Goal: Task Accomplishment & Management: Manage account settings

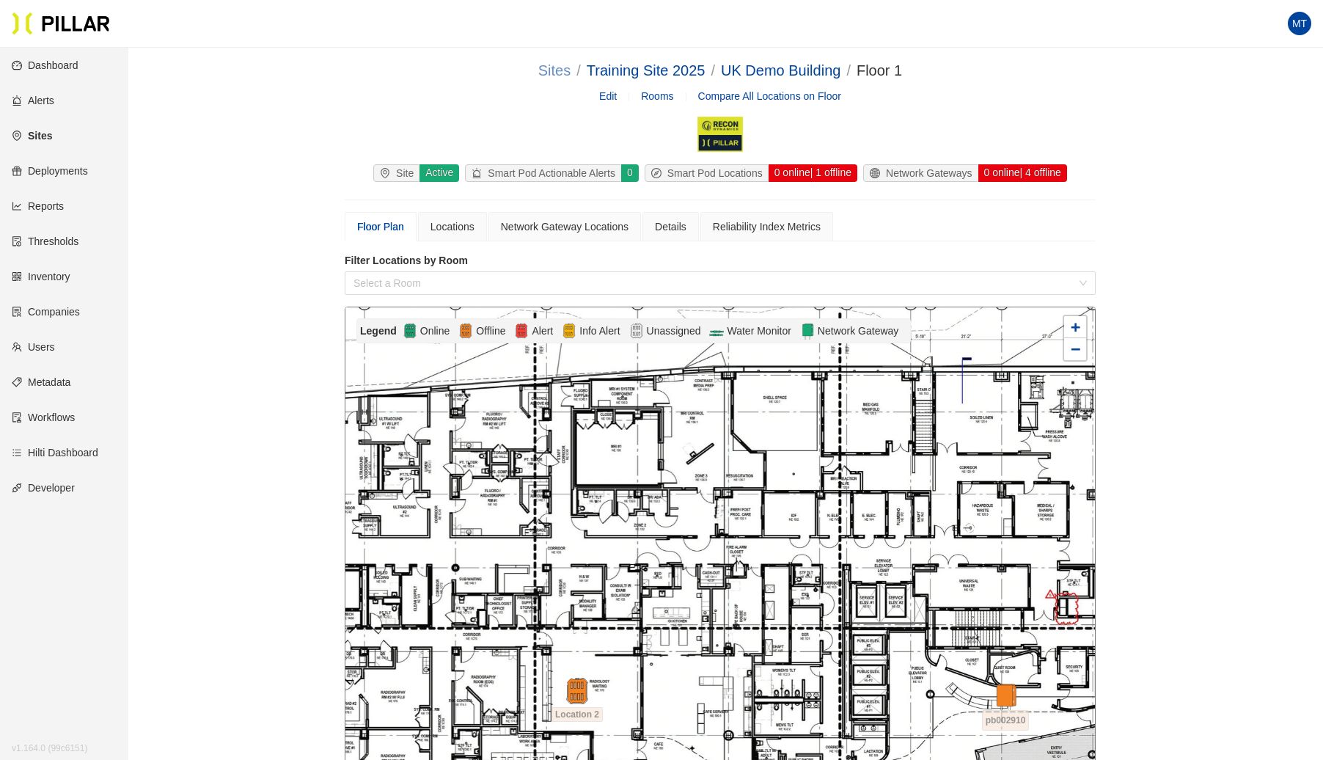
click at [543, 71] on link "Sites" at bounding box center [554, 70] width 32 height 16
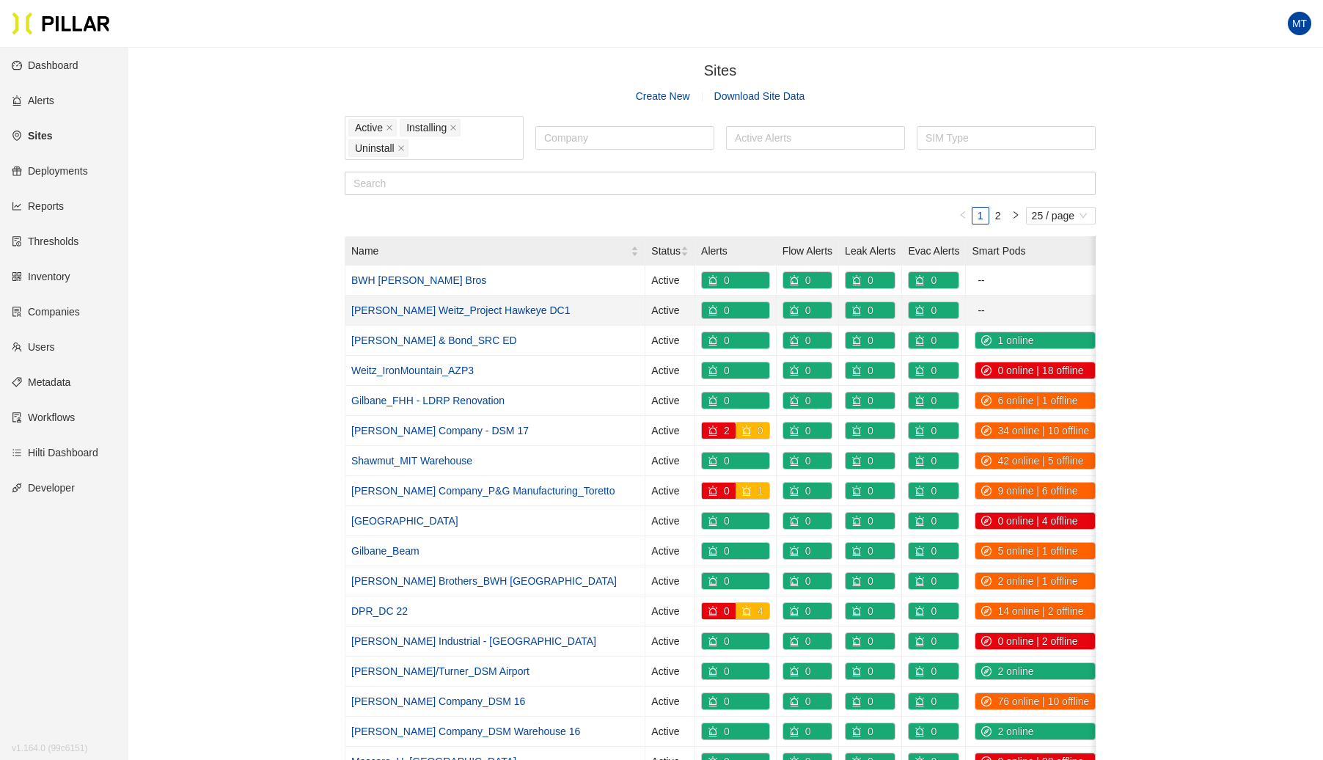
click at [416, 310] on link "[PERSON_NAME] Weitz_Project Hawkeye DC1" at bounding box center [460, 310] width 219 height 12
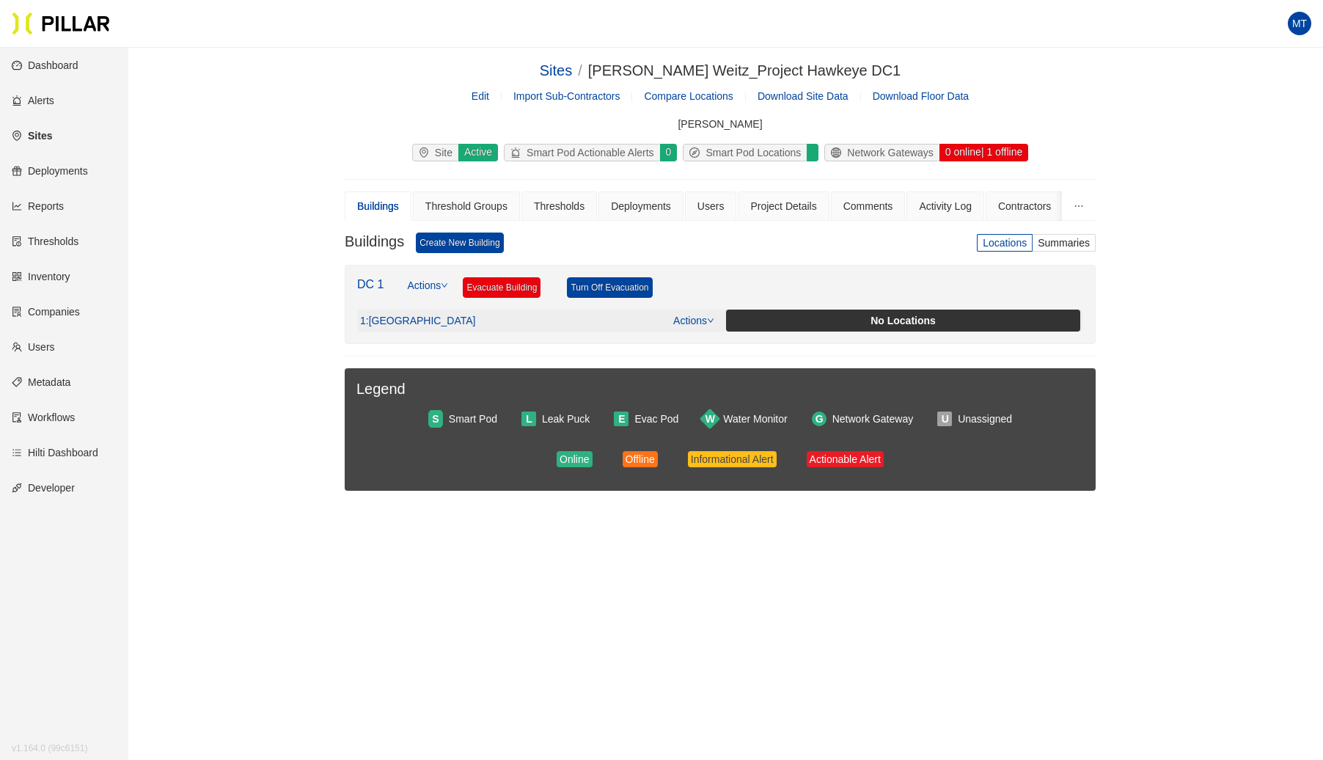
click at [704, 315] on link "Actions" at bounding box center [693, 321] width 41 height 12
click at [628, 205] on div "Deployments" at bounding box center [641, 206] width 60 height 16
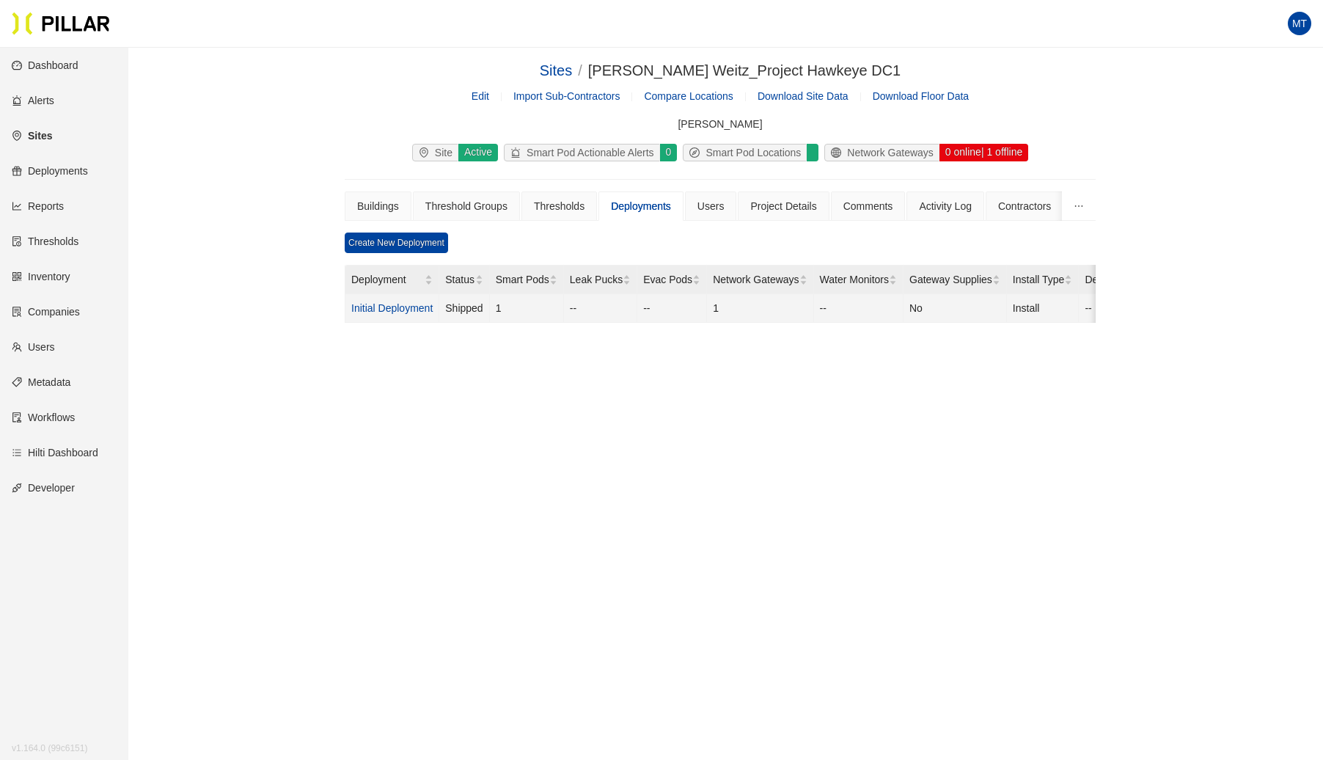
click at [402, 305] on link "Initial Deployment" at bounding box center [391, 308] width 81 height 12
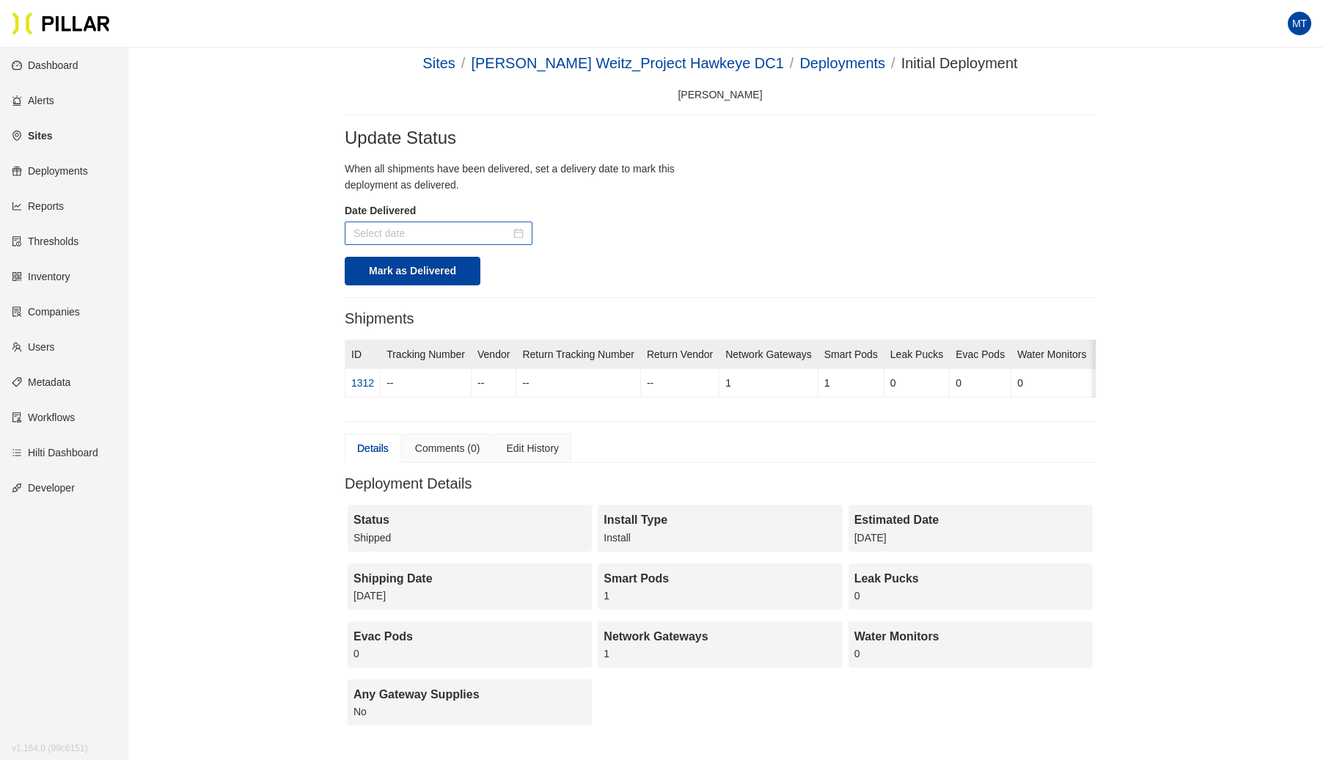
scroll to position [9, 0]
click at [468, 226] on input at bounding box center [432, 232] width 157 height 16
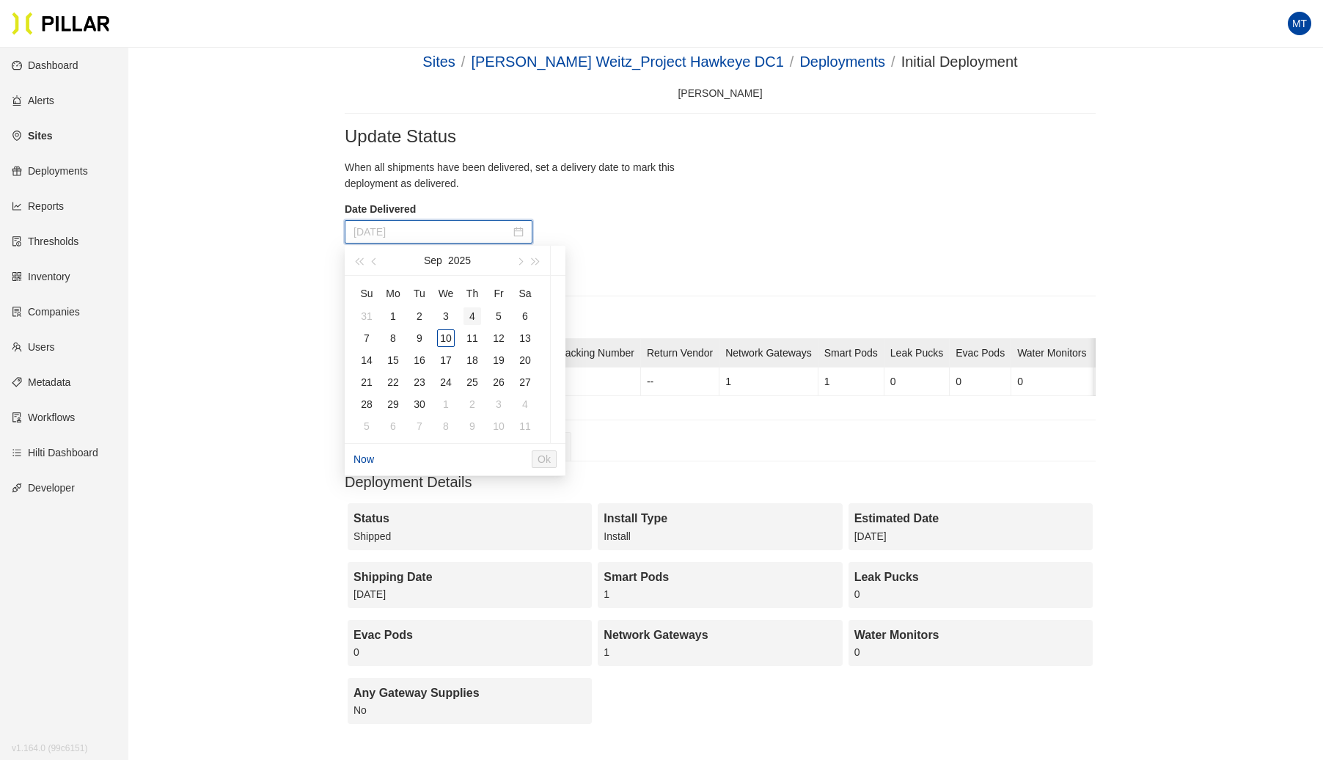
click at [474, 316] on div "4" at bounding box center [473, 316] width 18 height 18
type input "Sep 4, 2025"
click at [580, 462] on span "Ok" at bounding box center [573, 459] width 13 height 16
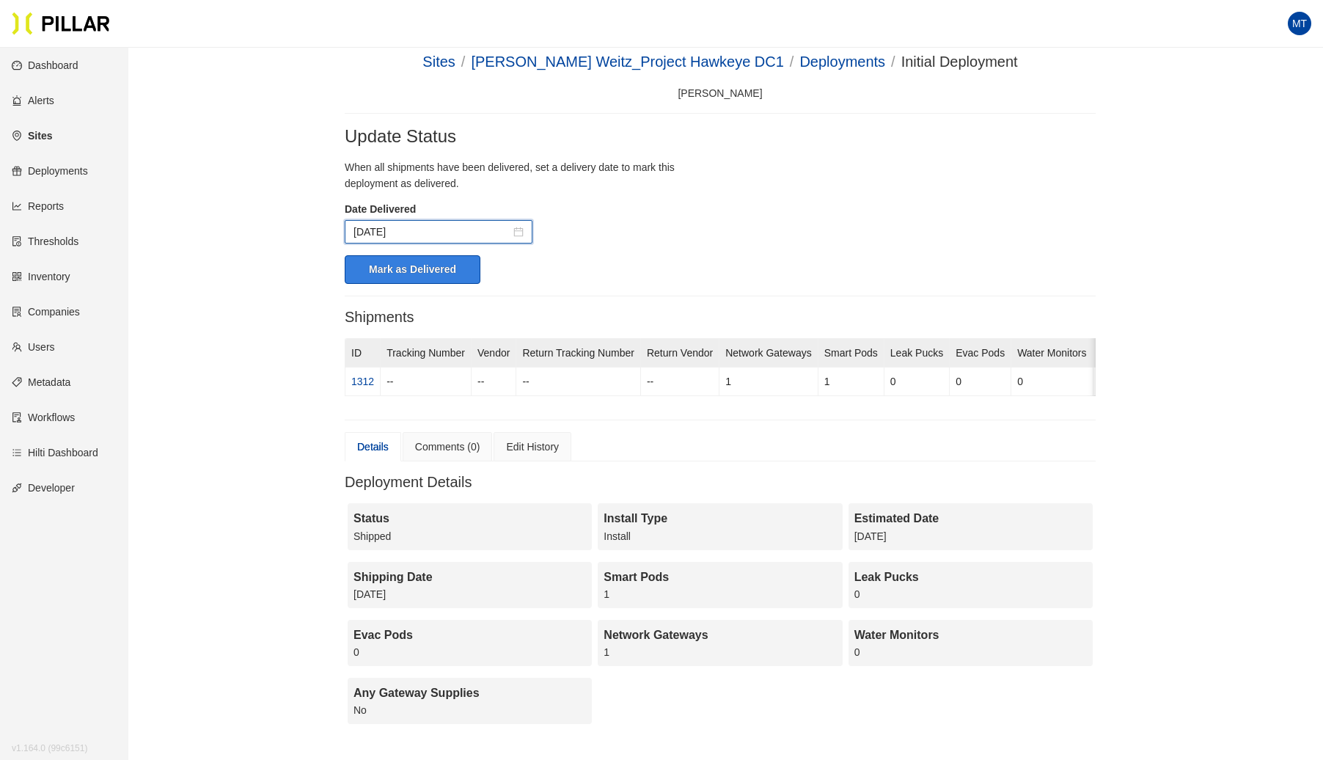
click at [413, 261] on button "Mark as Delivered" at bounding box center [413, 269] width 136 height 29
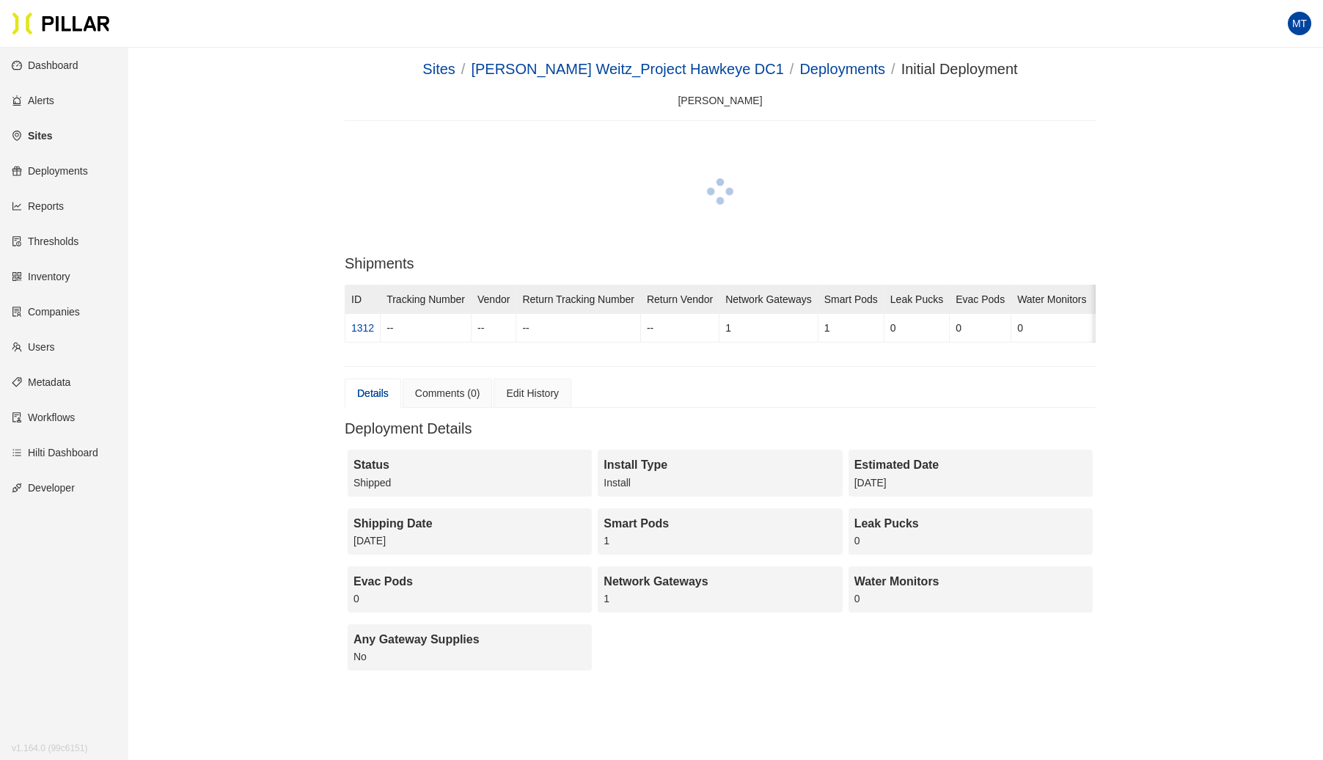
scroll to position [0, 0]
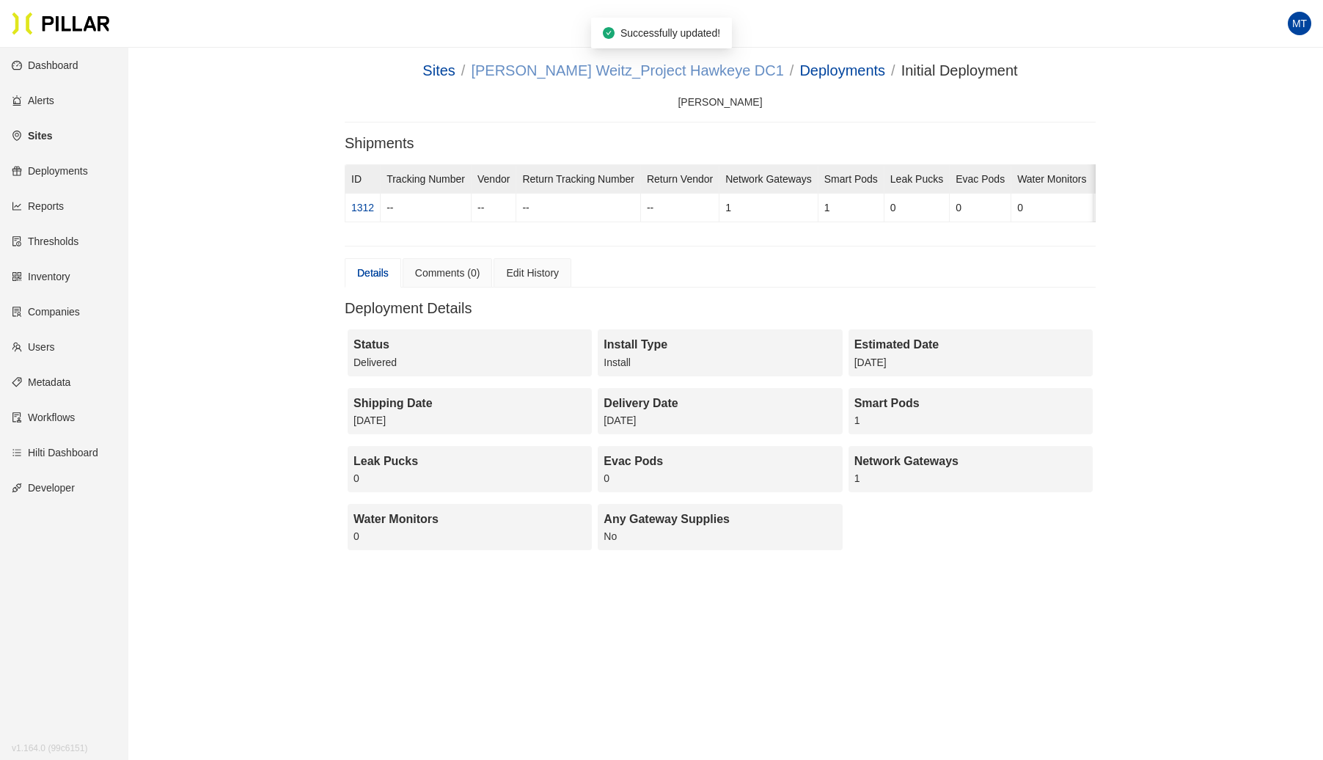
click at [597, 76] on link "[PERSON_NAME] Weitz_Project Hawkeye DC1" at bounding box center [627, 70] width 312 height 16
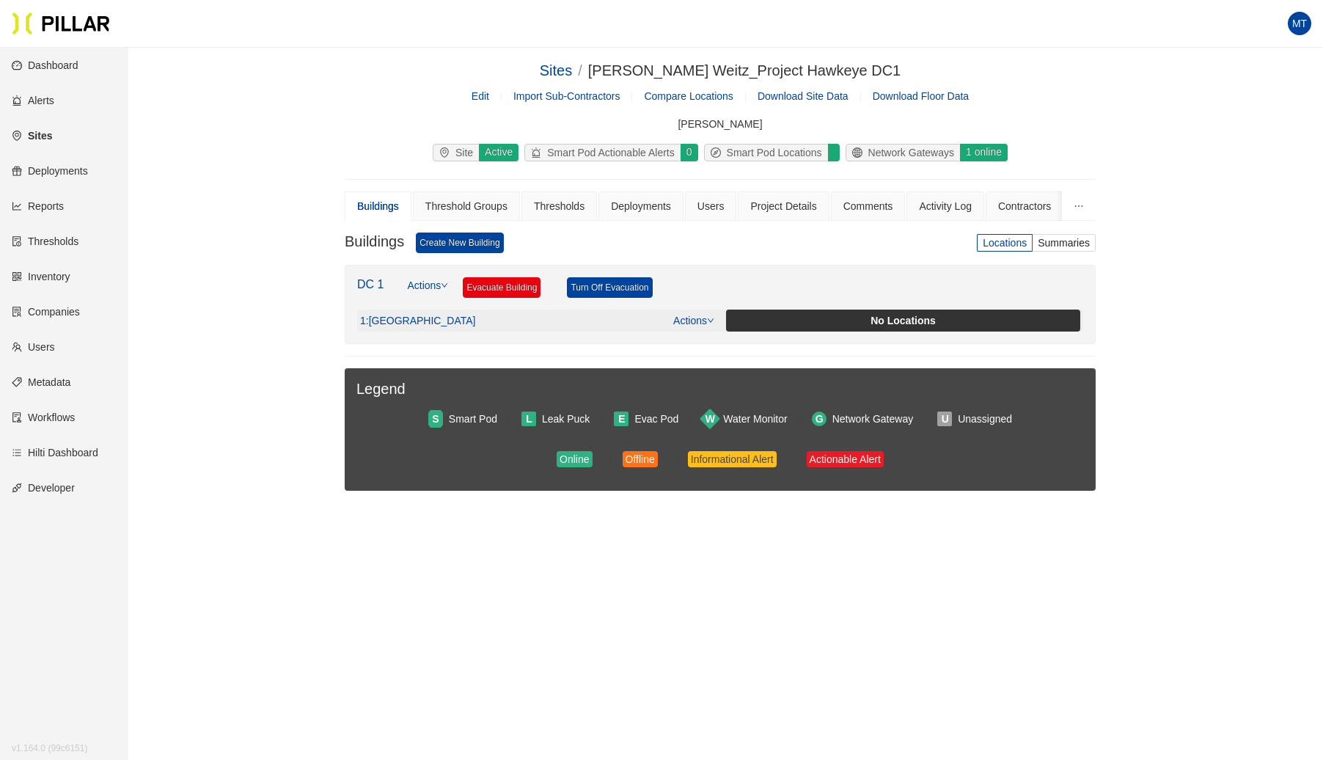
click at [698, 316] on link "Actions" at bounding box center [693, 321] width 41 height 12
click at [703, 336] on link "View/Edit Floor Plan" at bounding box center [725, 341] width 92 height 16
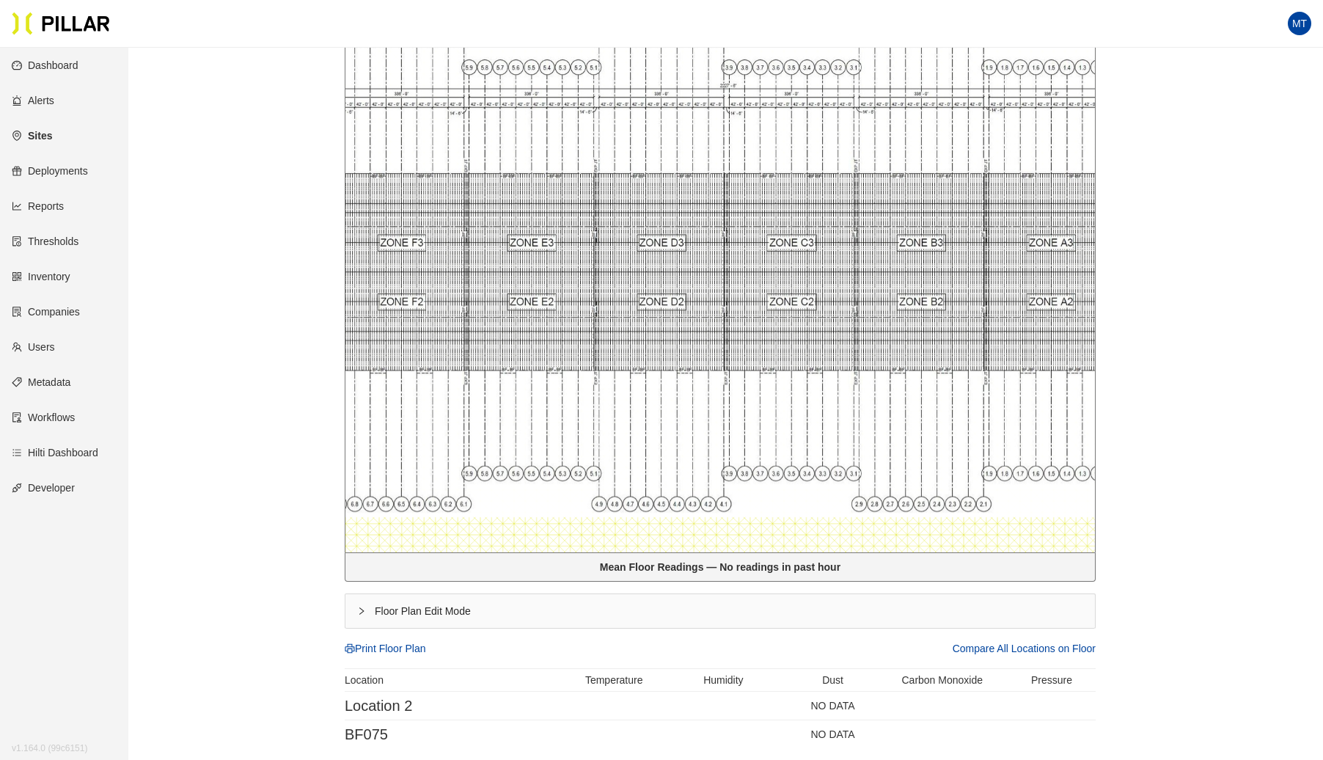
scroll to position [304, 0]
click at [364, 606] on icon "right" at bounding box center [361, 610] width 9 height 9
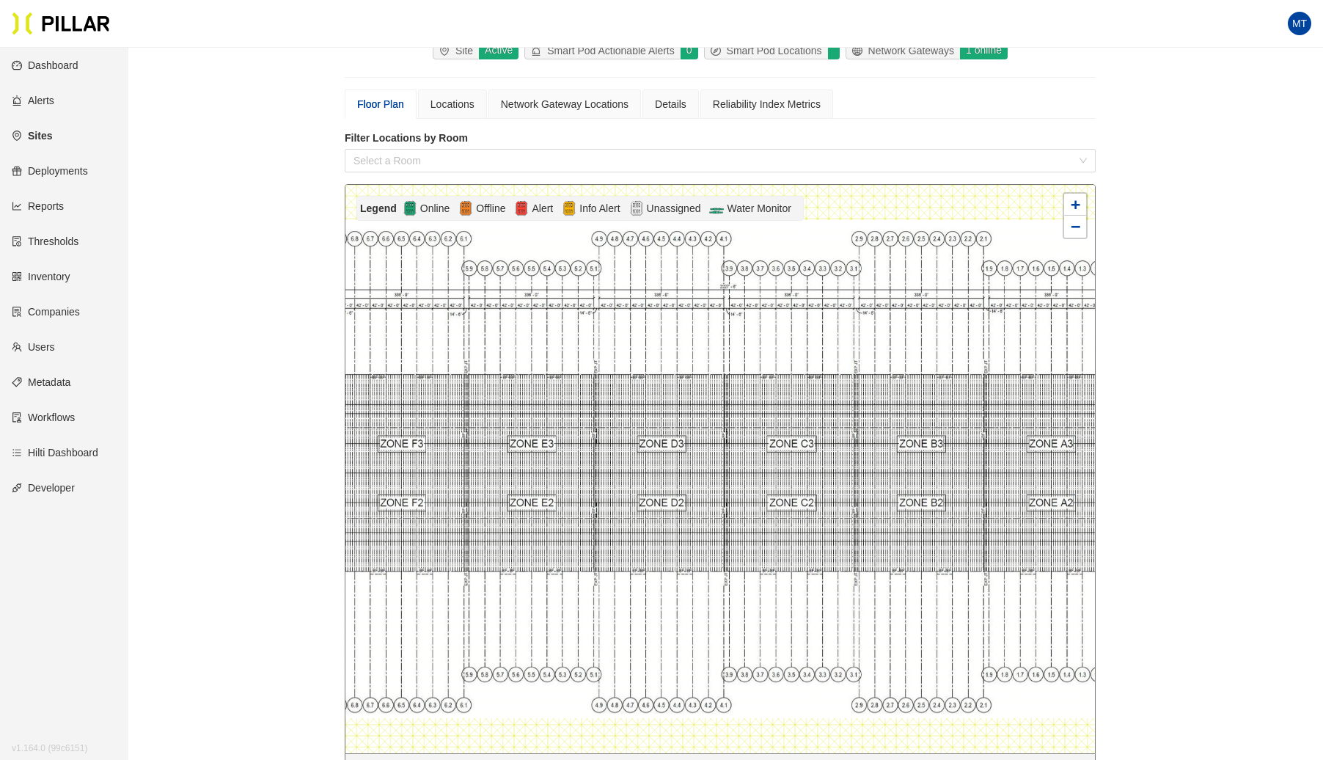
scroll to position [100, 0]
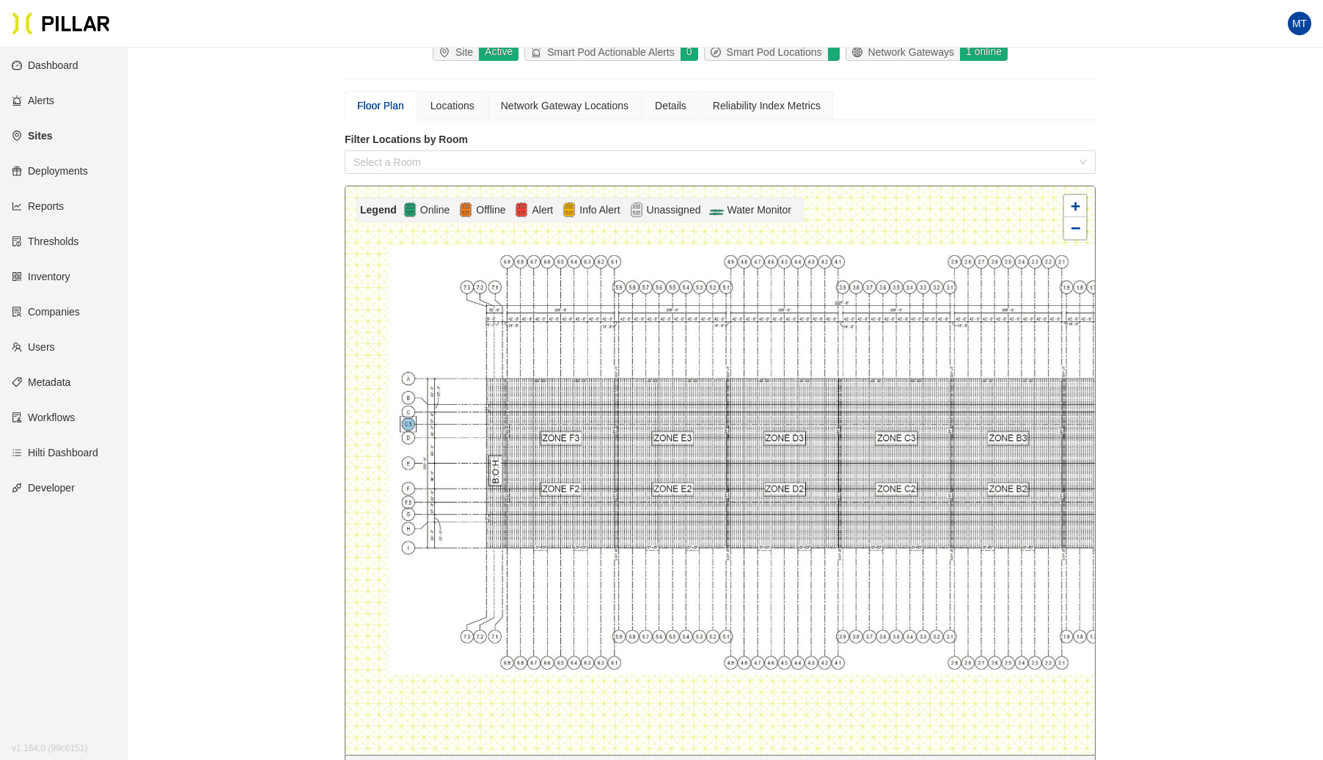
click at [179, 533] on div "Sites / Layton Weitz_Project Hawkeye DC1 / DC 1 / Main Building / Edit Rooms Co…" at bounding box center [720, 556] width 1112 height 1195
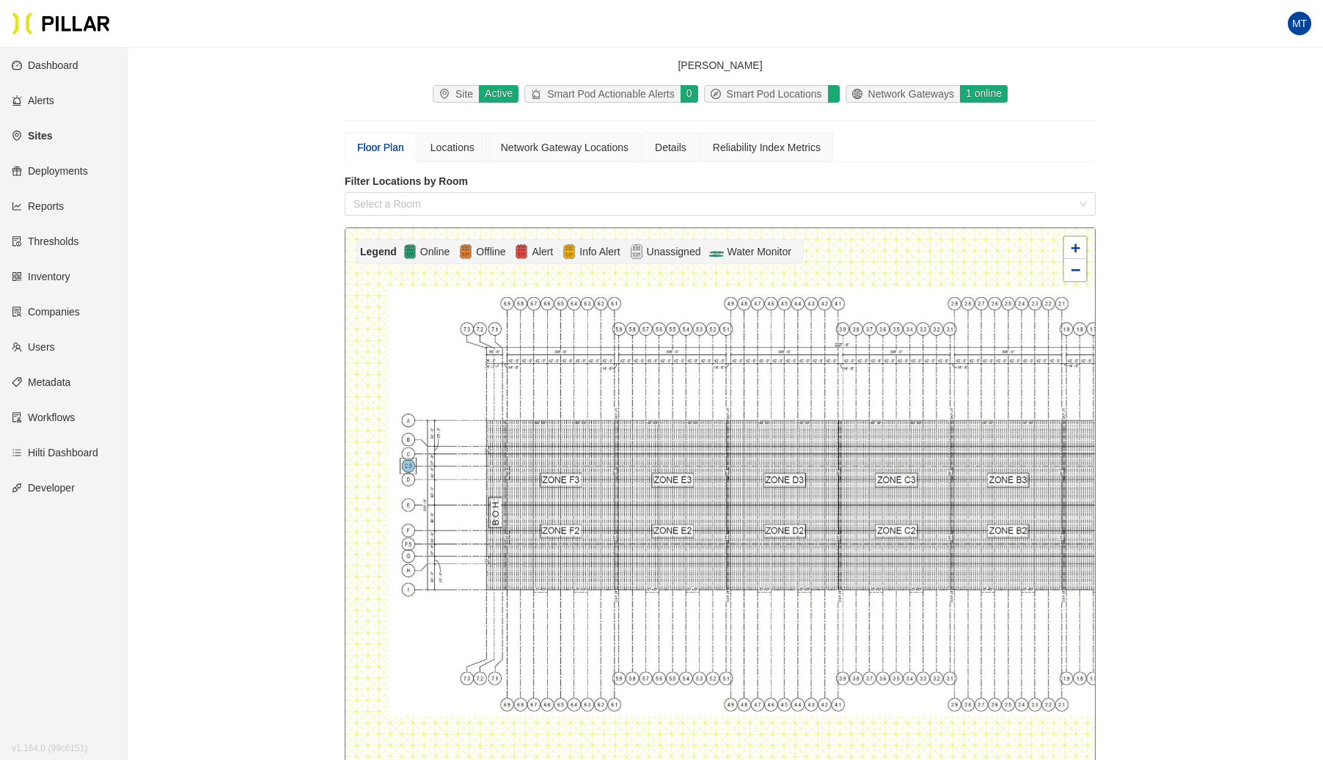
scroll to position [0, 0]
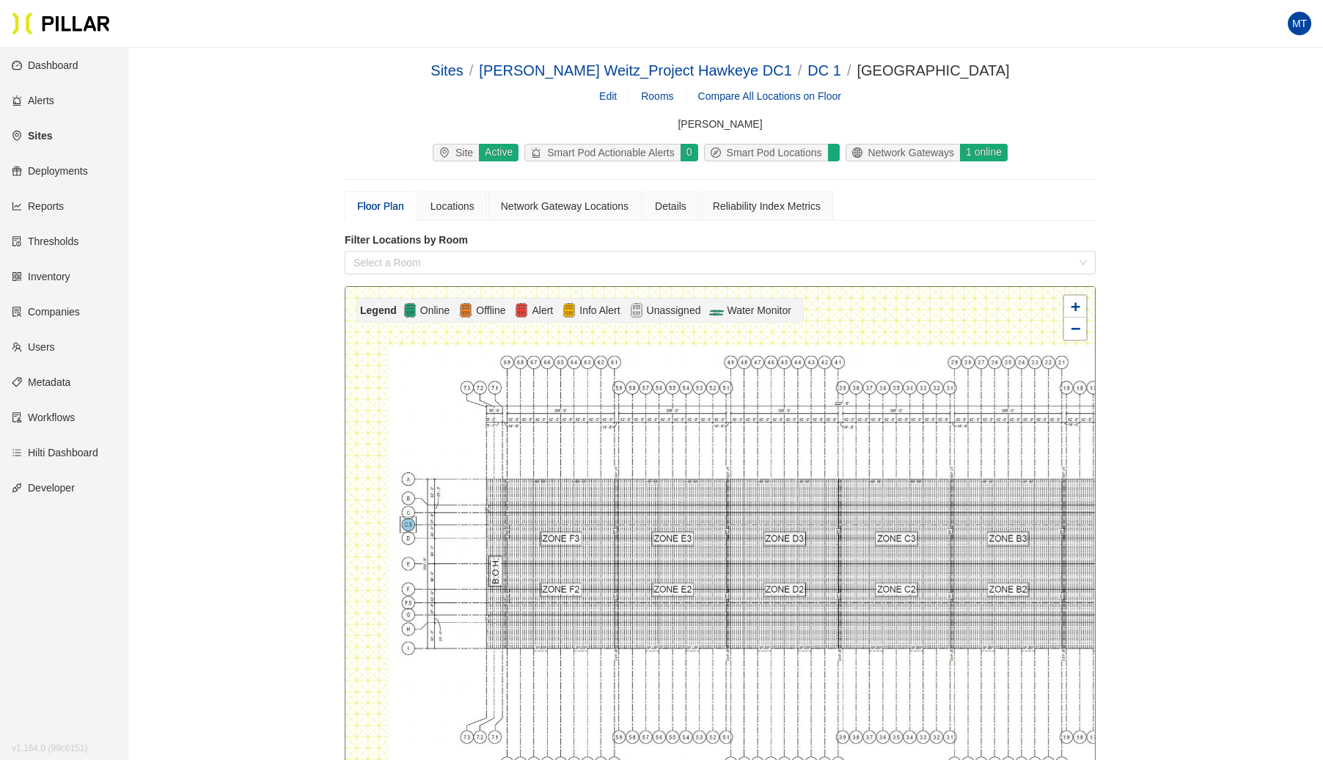
click at [427, 429] on div at bounding box center [720, 571] width 750 height 568
click at [455, 440] on div at bounding box center [720, 571] width 750 height 568
click at [455, 442] on div at bounding box center [720, 571] width 750 height 568
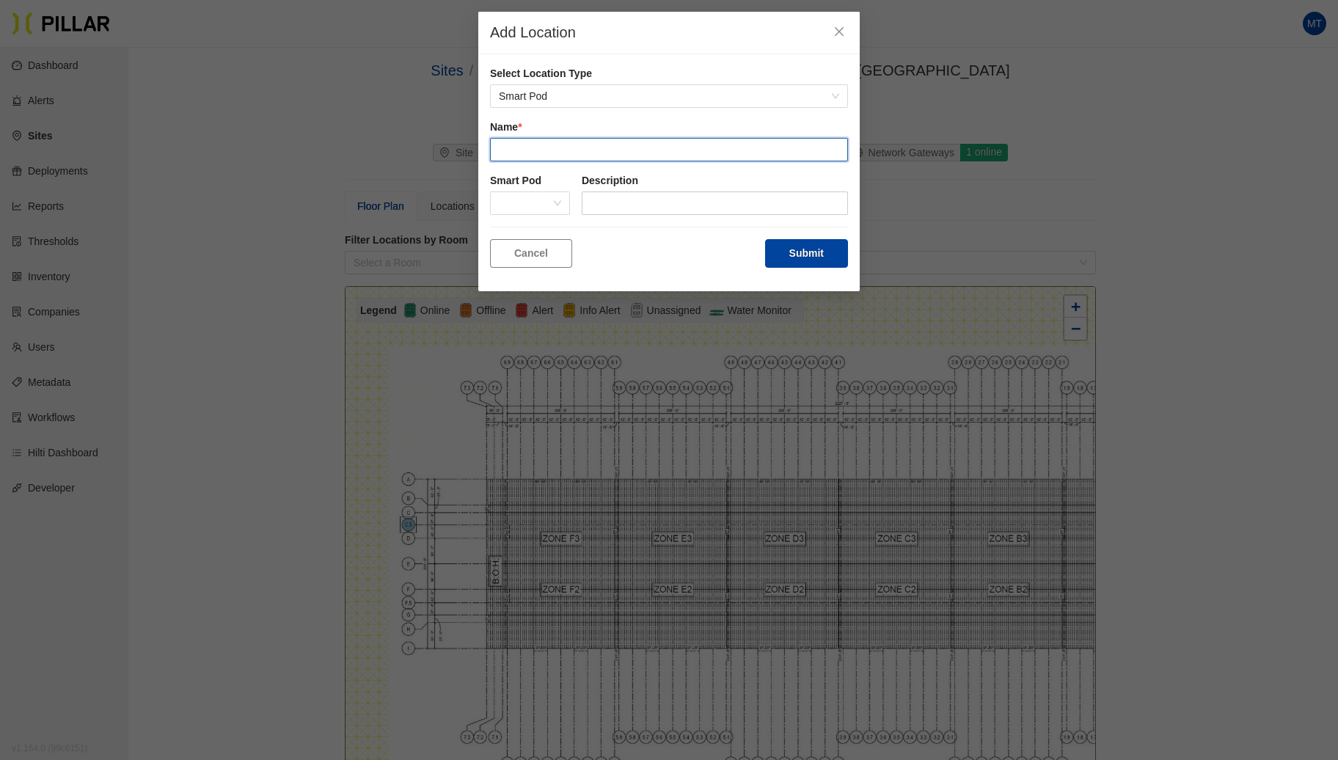
click at [573, 151] on input "text" at bounding box center [669, 149] width 358 height 23
click at [523, 201] on span at bounding box center [530, 203] width 62 height 22
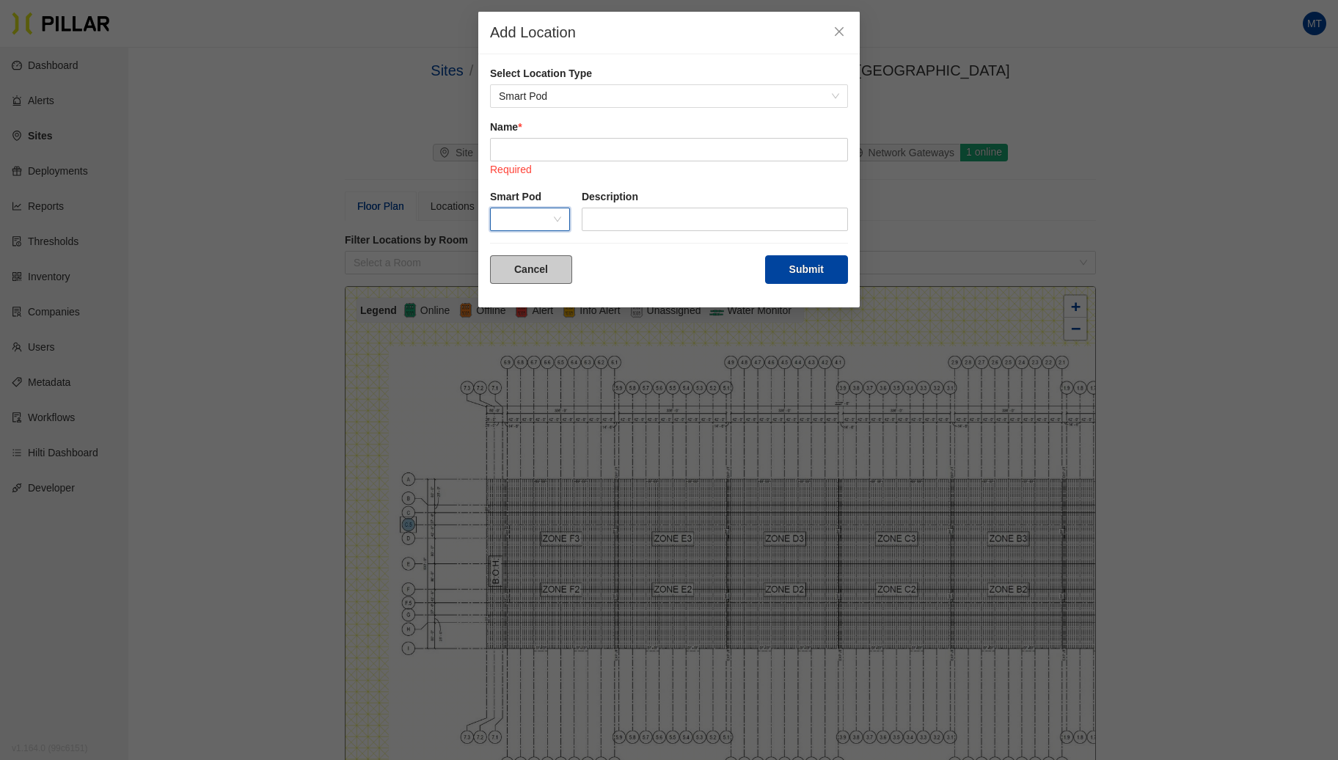
click at [546, 275] on button "Cancel" at bounding box center [531, 269] width 82 height 29
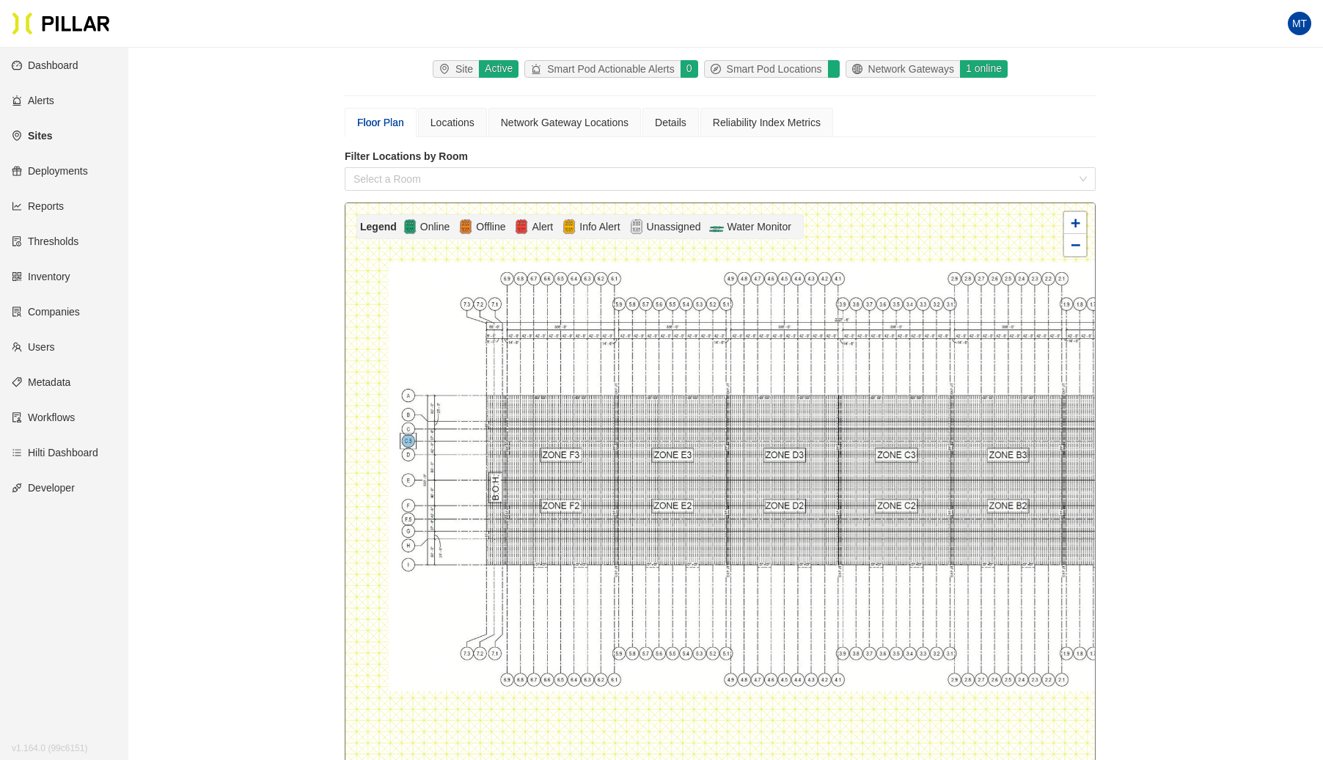
scroll to position [94, 0]
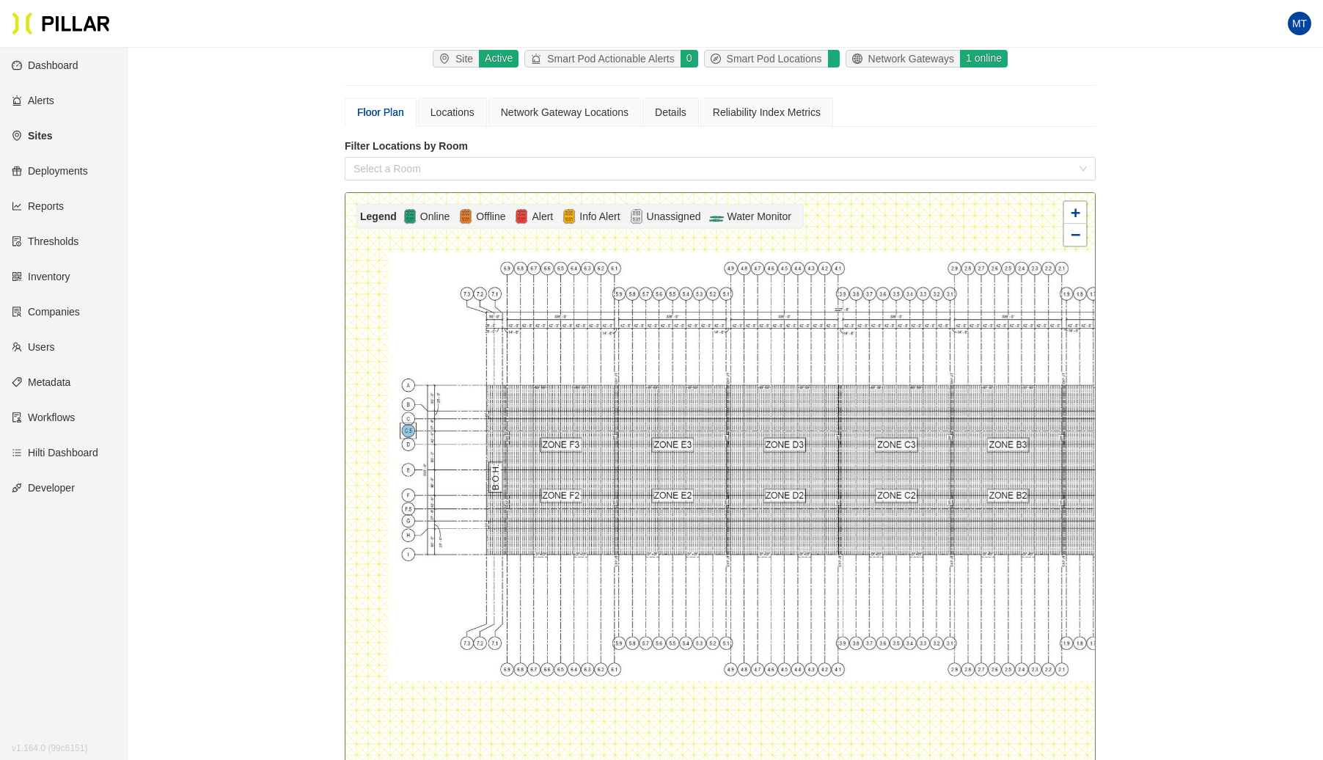
click at [443, 342] on div at bounding box center [720, 477] width 750 height 568
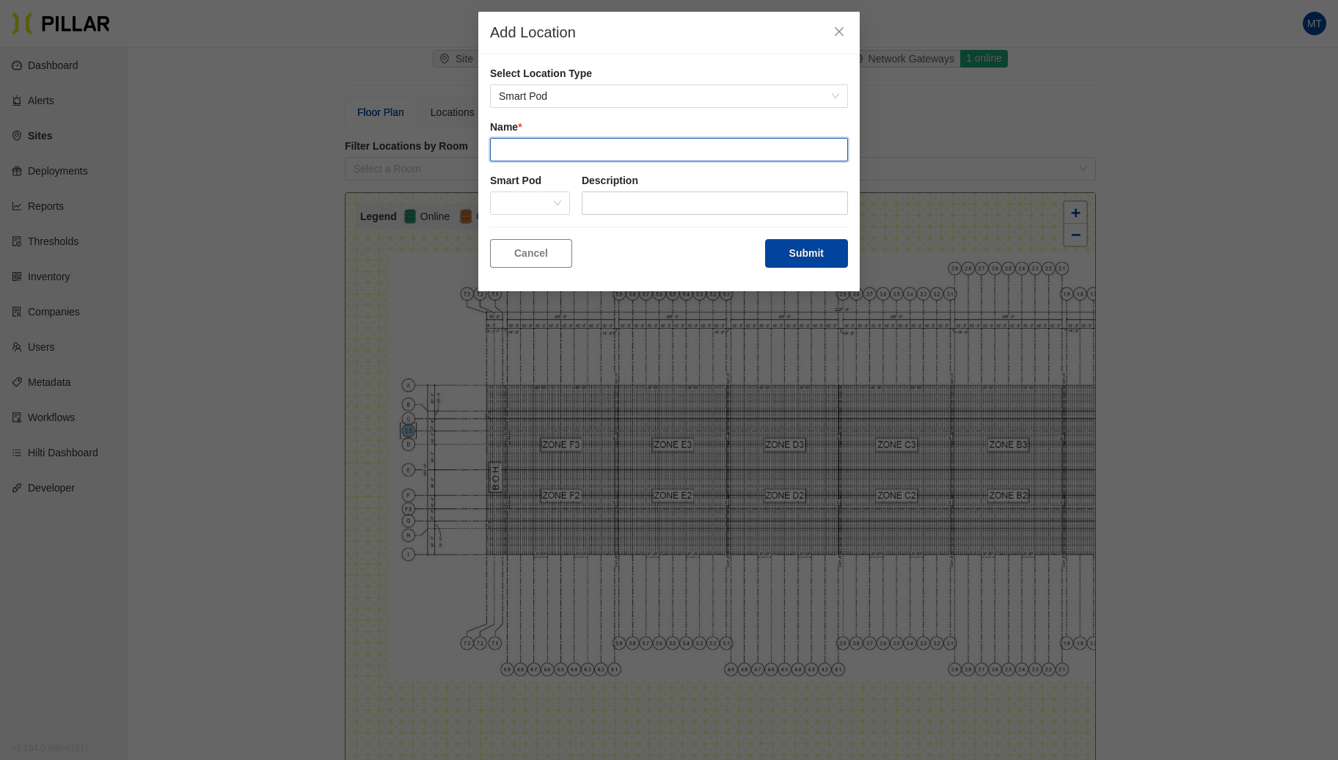
click at [567, 151] on input "text" at bounding box center [669, 149] width 358 height 23
click at [559, 201] on span at bounding box center [530, 203] width 62 height 22
type input "Connex - [PERSON_NAME] and [PERSON_NAME] - DC1"
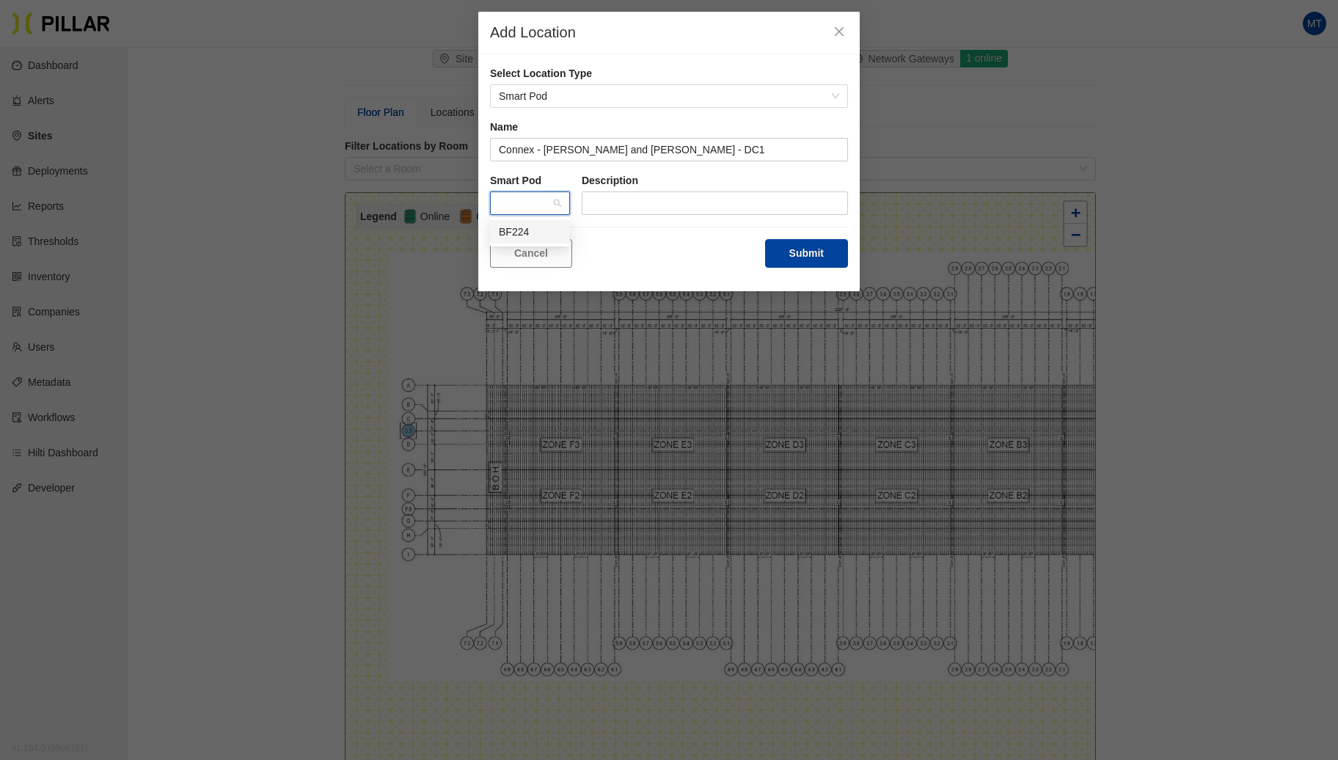
click at [521, 232] on div "BF224" at bounding box center [530, 232] width 62 height 16
drag, startPoint x: 824, startPoint y: 252, endPoint x: 625, endPoint y: 213, distance: 202.6
click at [662, 246] on div "Cancel Submit" at bounding box center [669, 253] width 358 height 29
click at [616, 197] on input "text" at bounding box center [715, 202] width 266 height 23
type input "for demo"
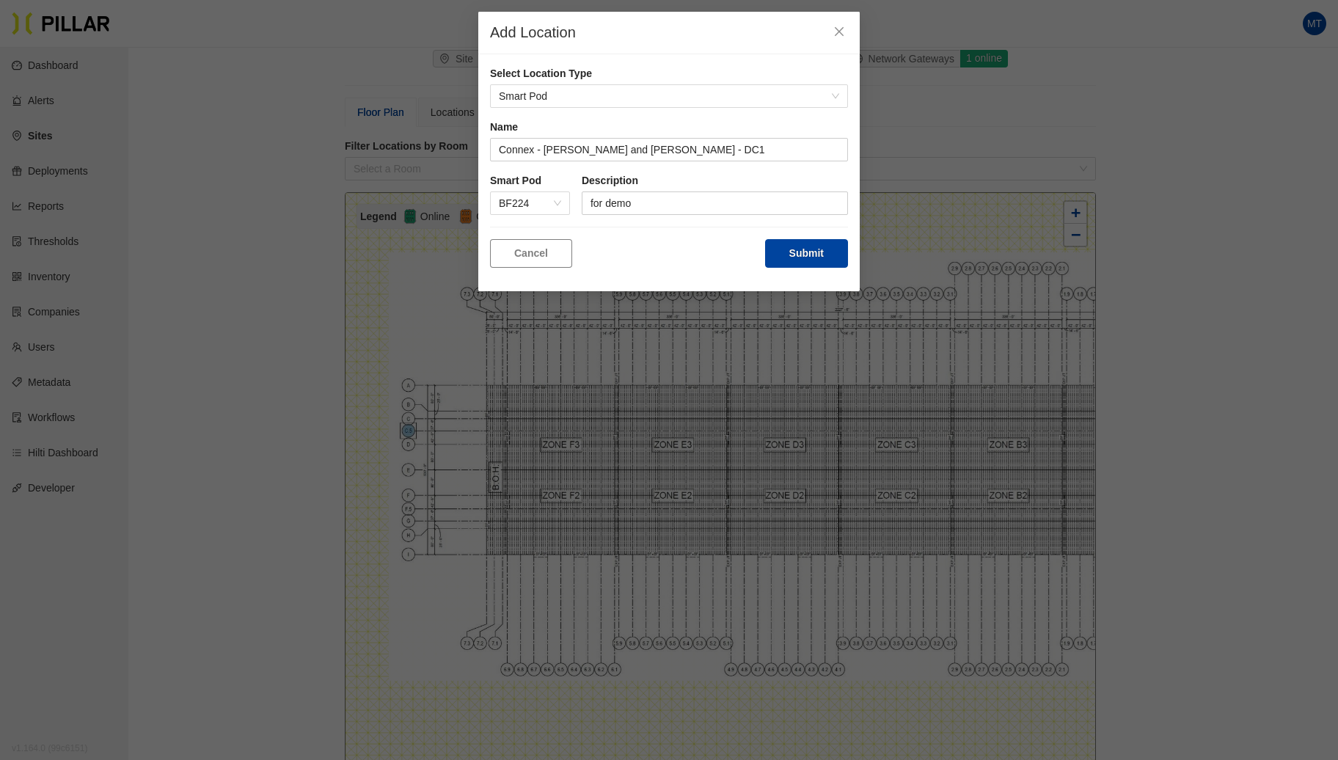
click at [763, 245] on div "Cancel Submit" at bounding box center [669, 253] width 358 height 29
click at [801, 245] on button "Submit" at bounding box center [806, 253] width 83 height 29
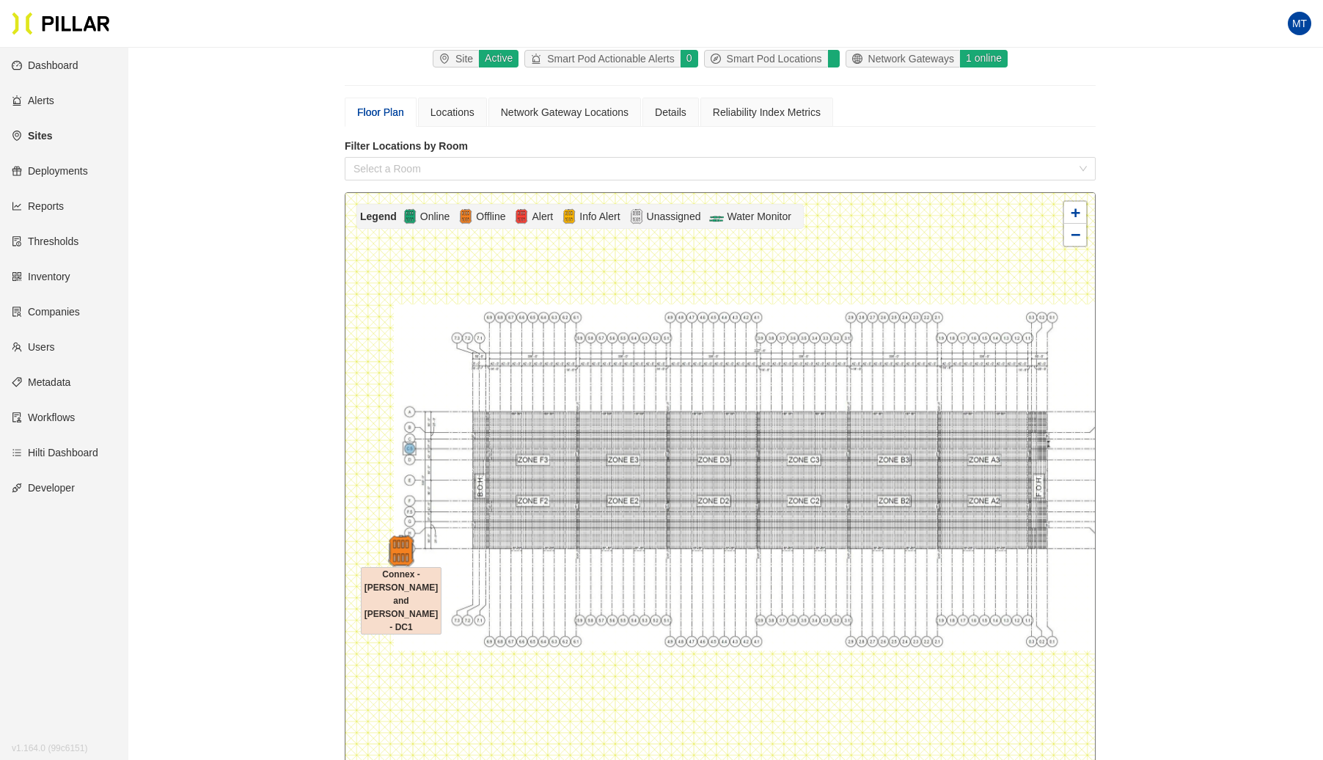
drag, startPoint x: 455, startPoint y: 339, endPoint x: 401, endPoint y: 546, distance: 214.6
click at [401, 546] on img at bounding box center [401, 551] width 32 height 32
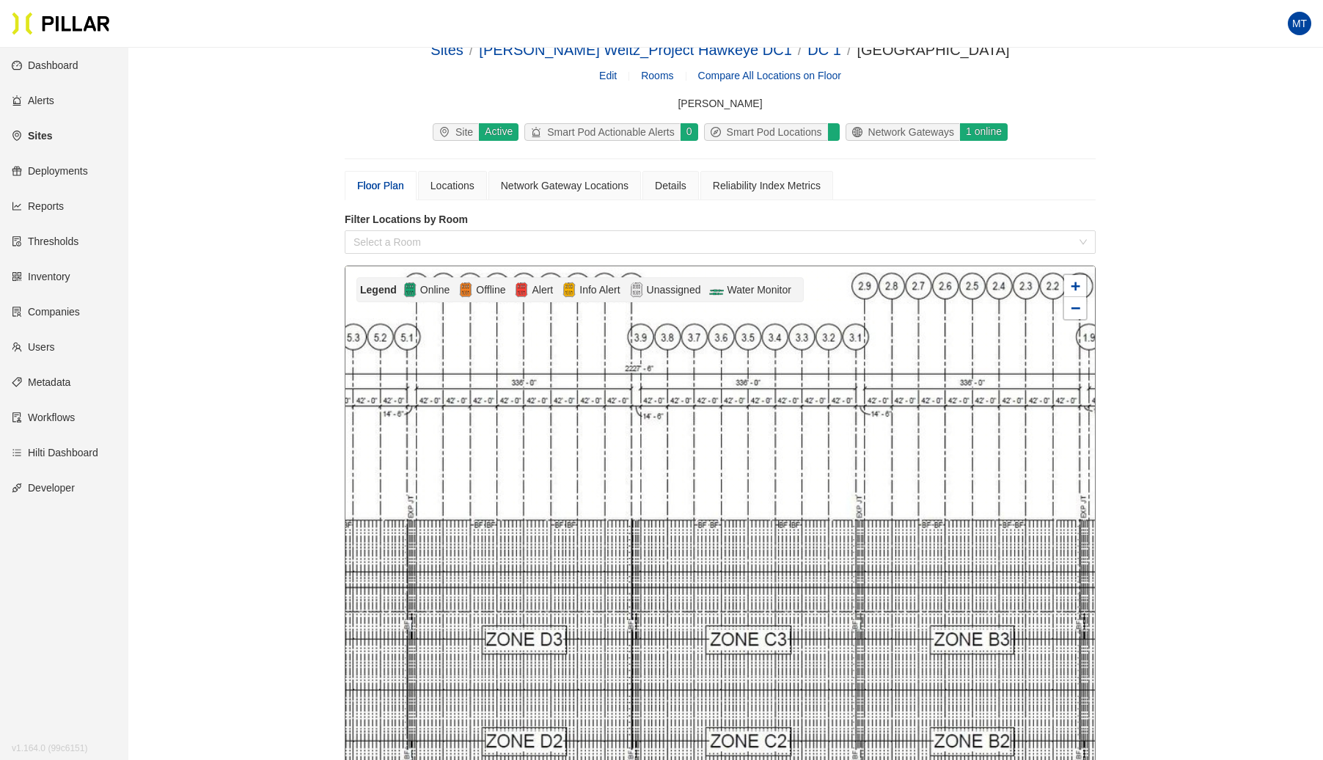
scroll to position [0, 0]
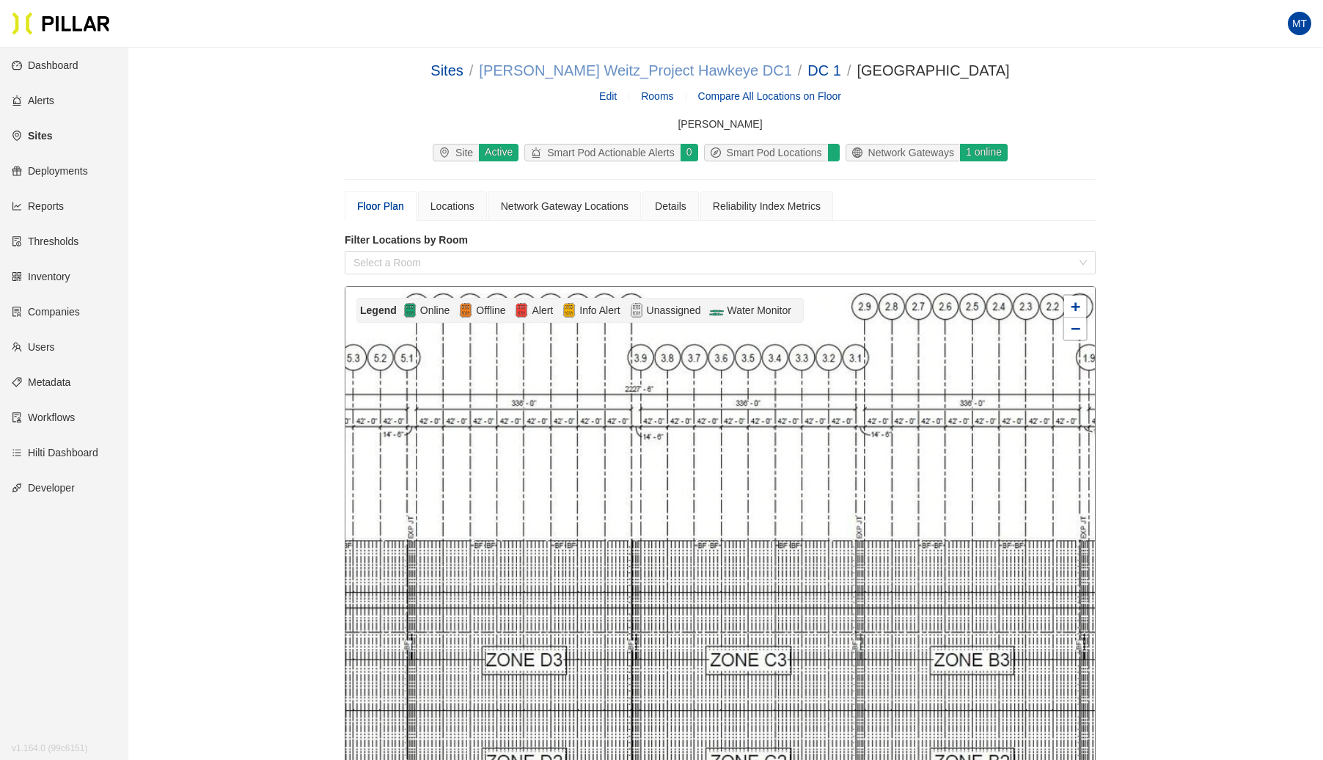
click at [704, 67] on link "[PERSON_NAME] Weitz_Project Hawkeye DC1" at bounding box center [635, 70] width 312 height 16
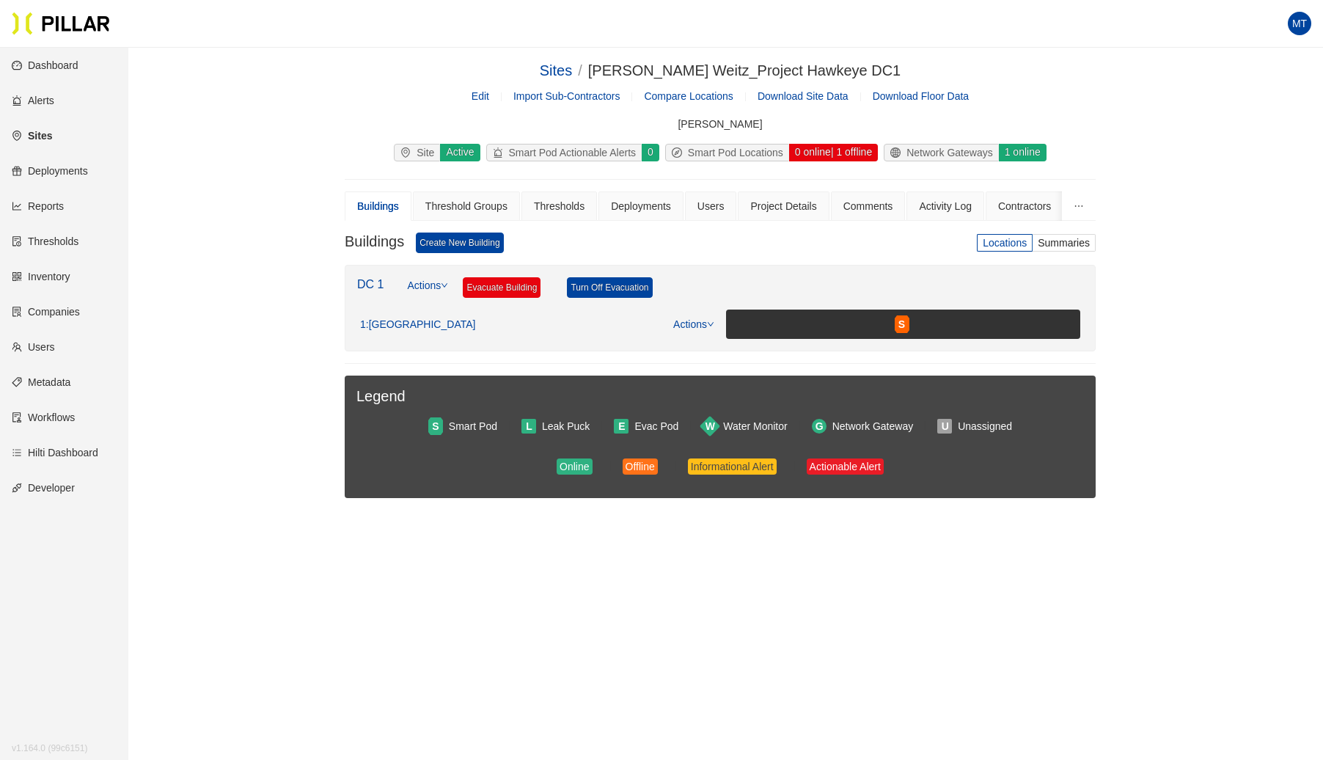
click at [378, 207] on div "Buildings" at bounding box center [378, 206] width 42 height 16
click at [451, 206] on div "Threshold Groups" at bounding box center [466, 206] width 82 height 16
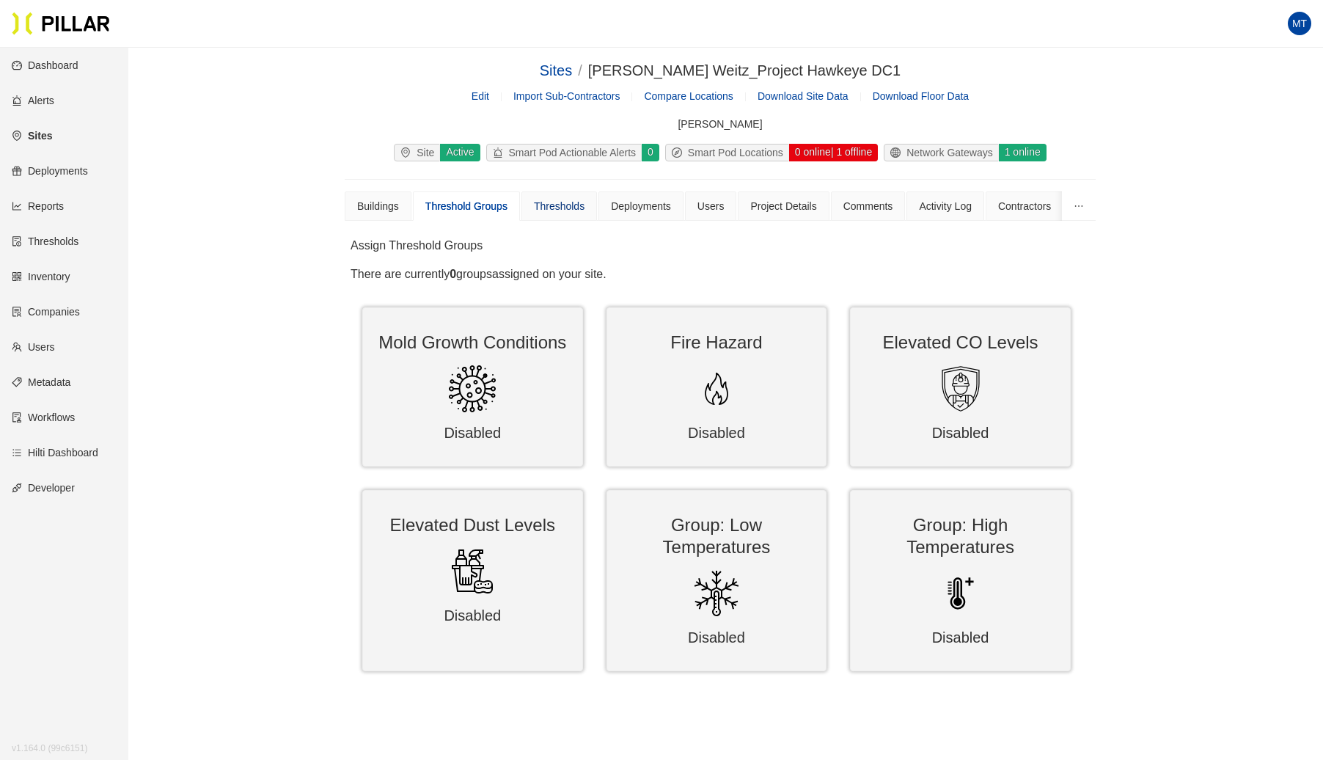
click at [556, 203] on div "Thresholds" at bounding box center [559, 206] width 51 height 16
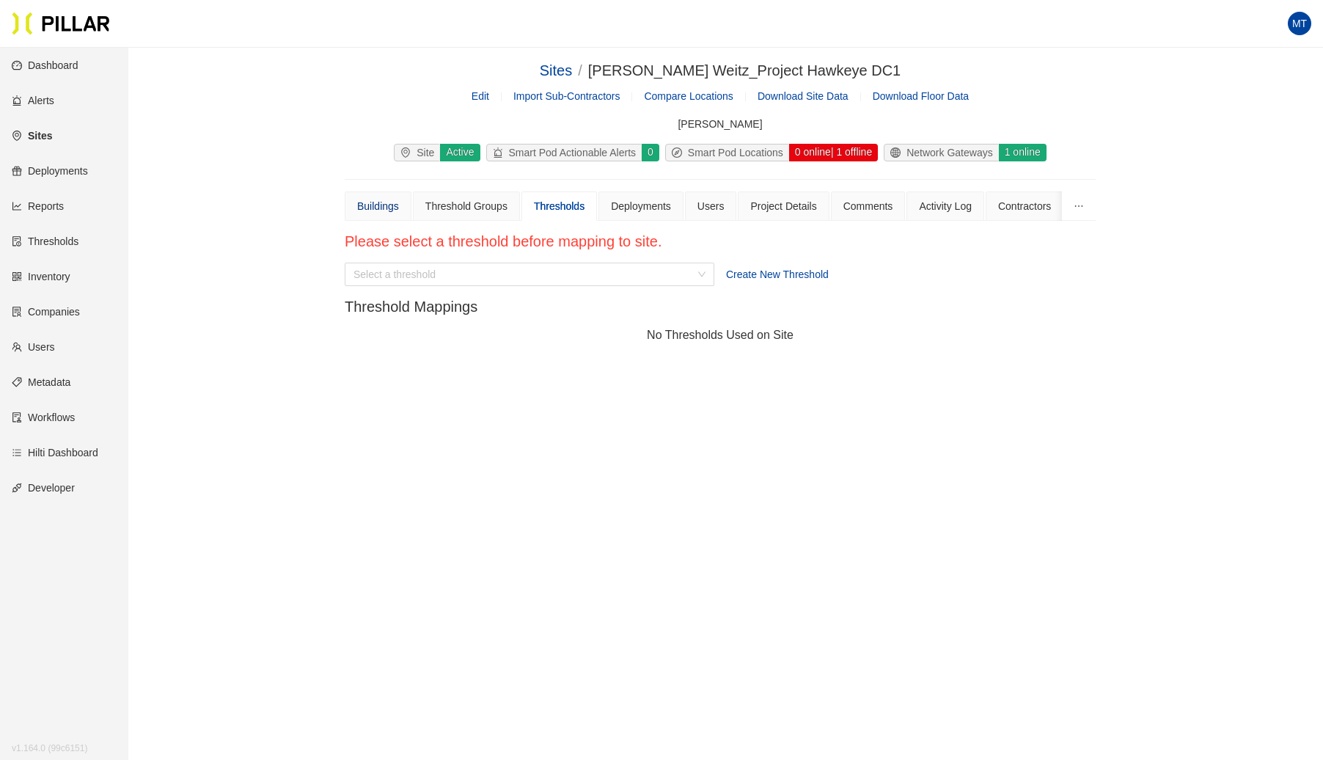
click at [371, 198] on div "Buildings" at bounding box center [378, 206] width 42 height 16
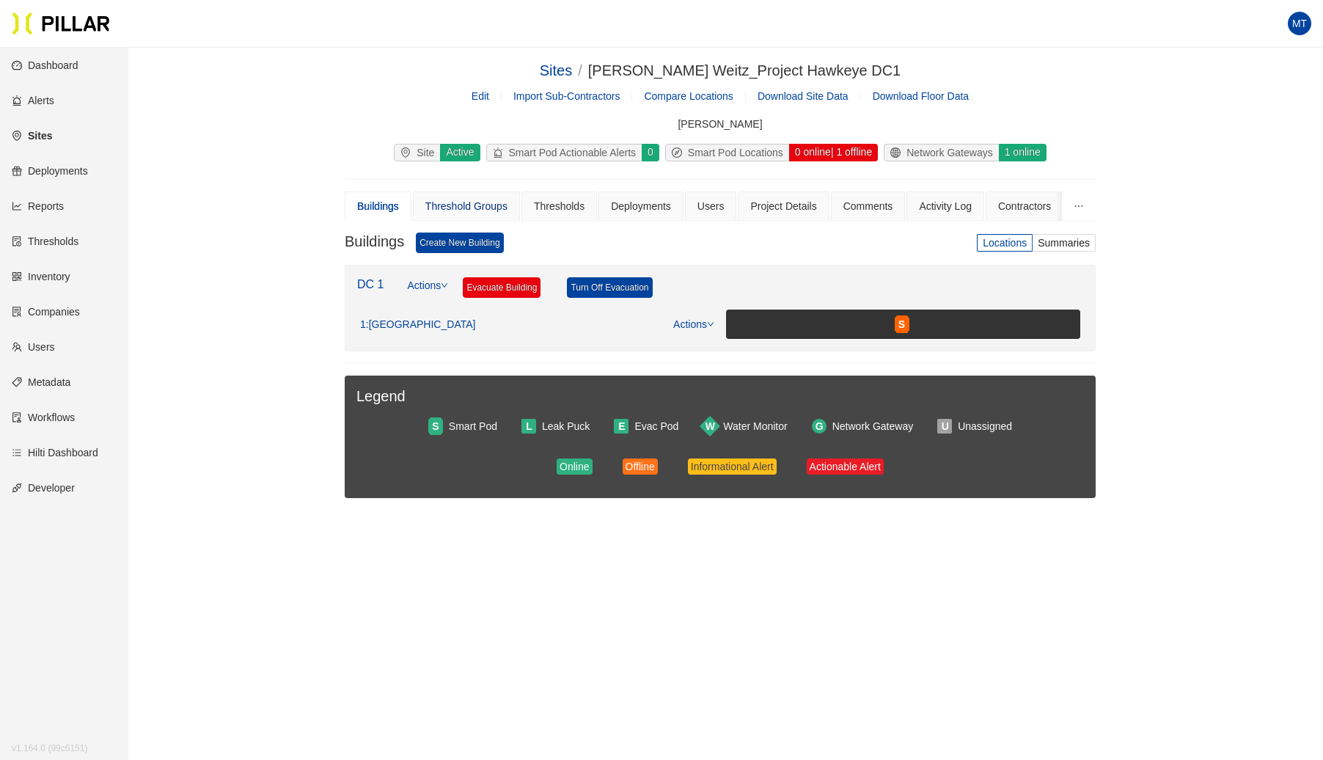
click at [491, 208] on div "Threshold Groups" at bounding box center [466, 206] width 82 height 16
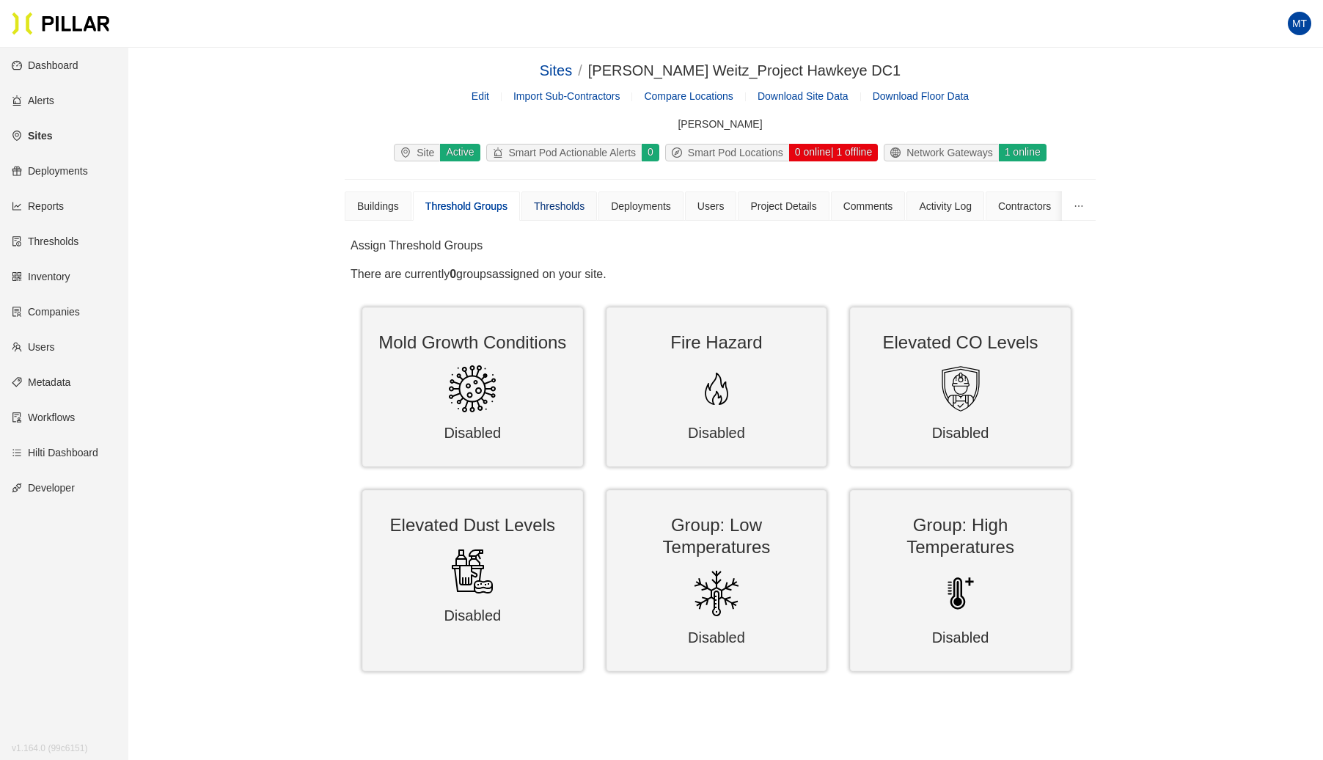
click at [562, 208] on div "Thresholds" at bounding box center [559, 206] width 51 height 16
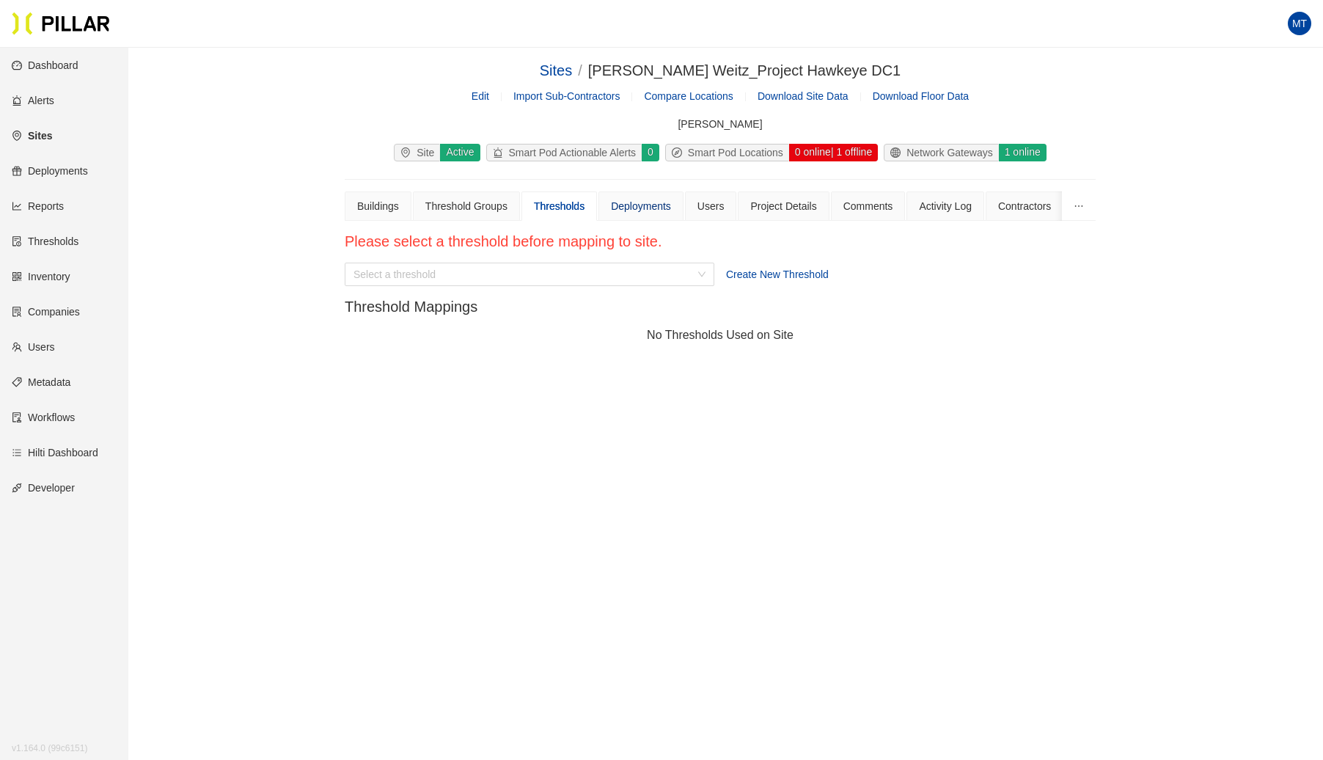
click at [627, 206] on div "Deployments" at bounding box center [641, 206] width 60 height 16
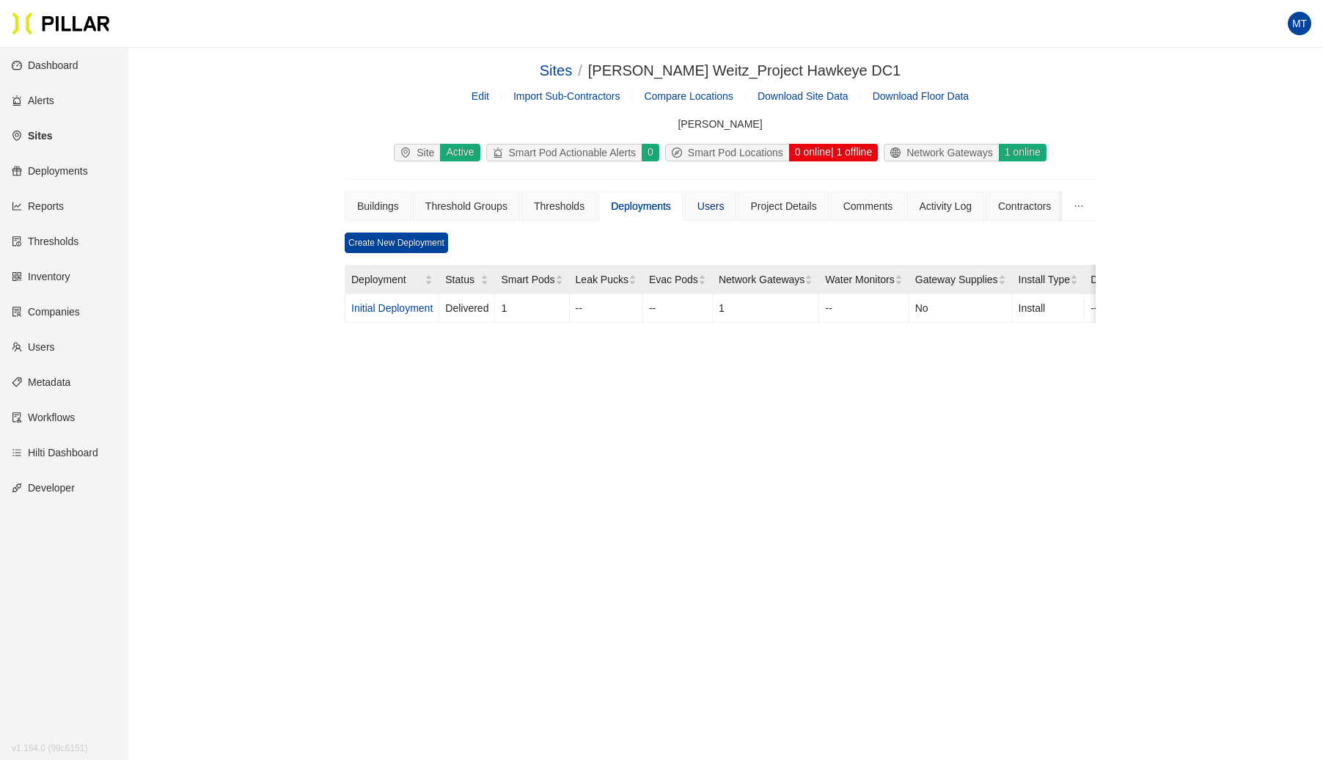
click at [709, 208] on div "Users" at bounding box center [711, 206] width 27 height 16
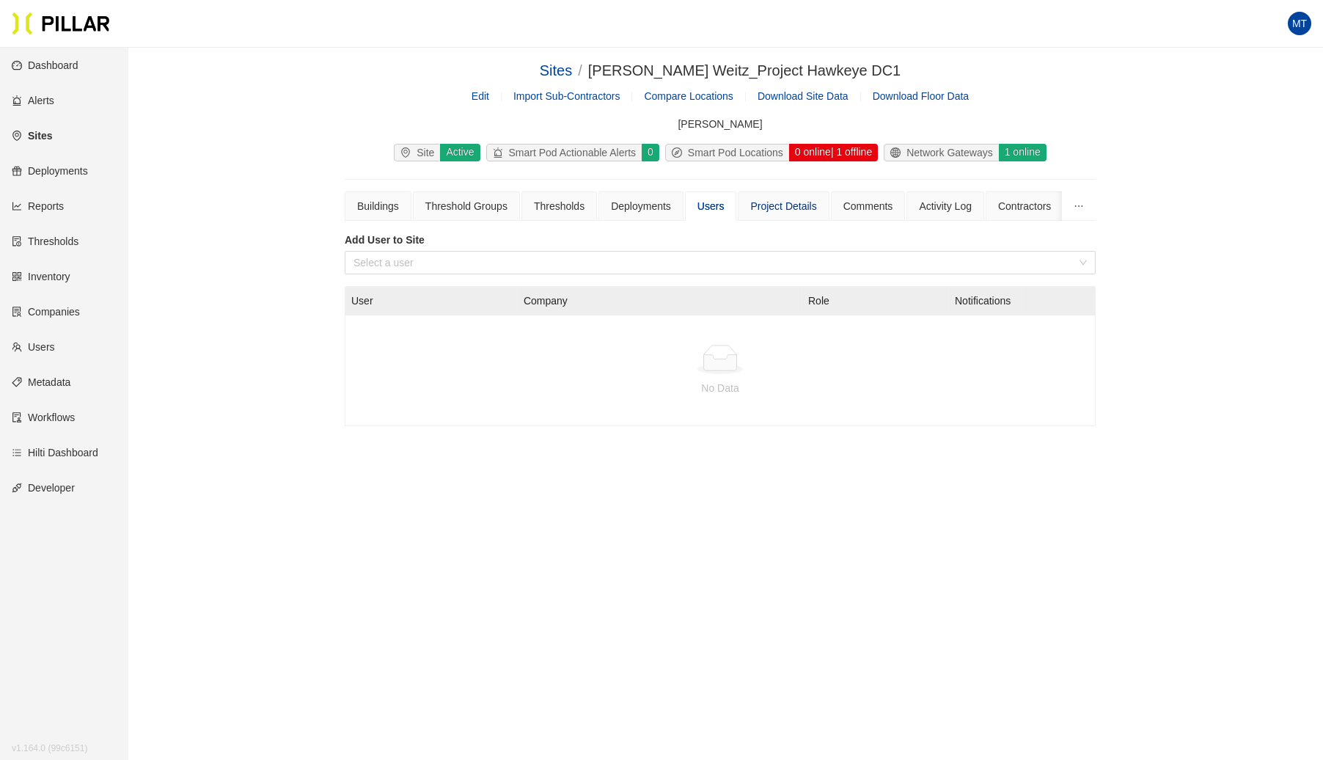
click at [772, 208] on div "Project Details" at bounding box center [783, 206] width 66 height 16
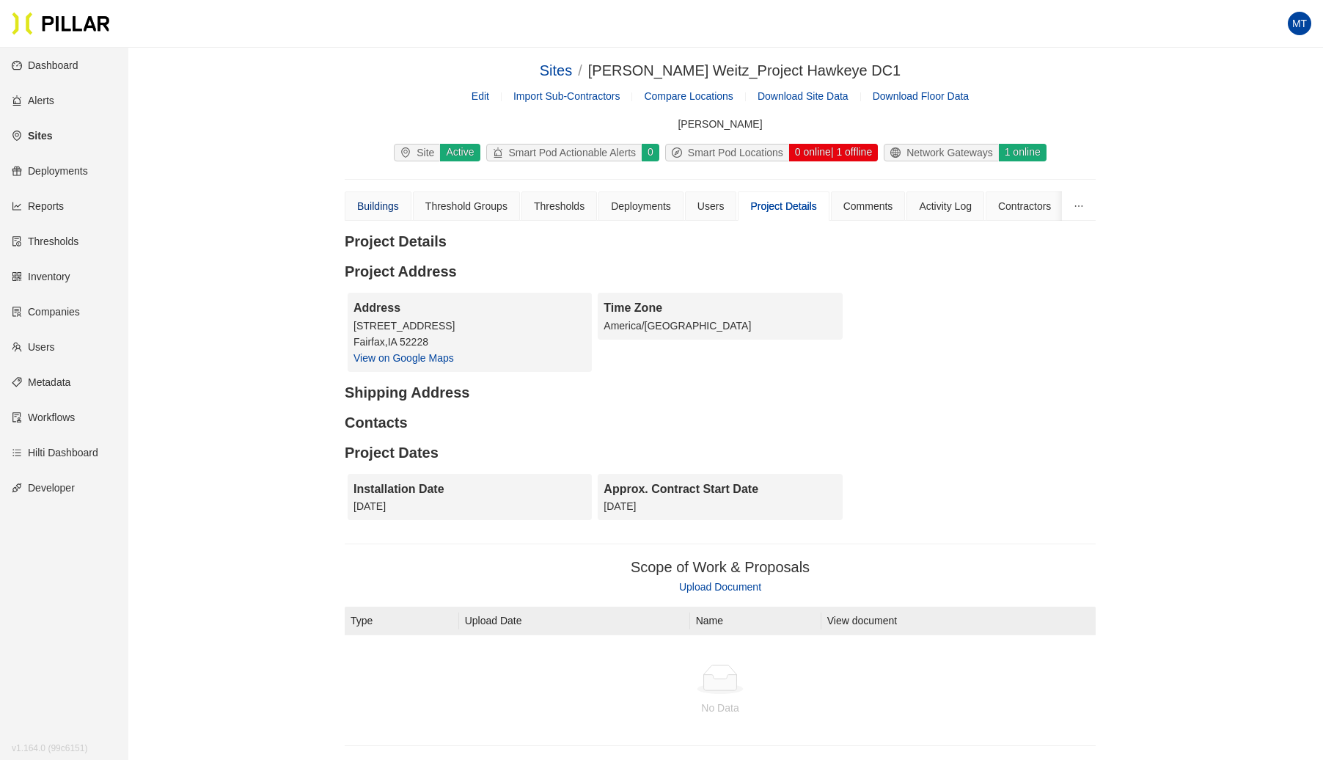
click at [382, 207] on div "Buildings" at bounding box center [378, 206] width 42 height 16
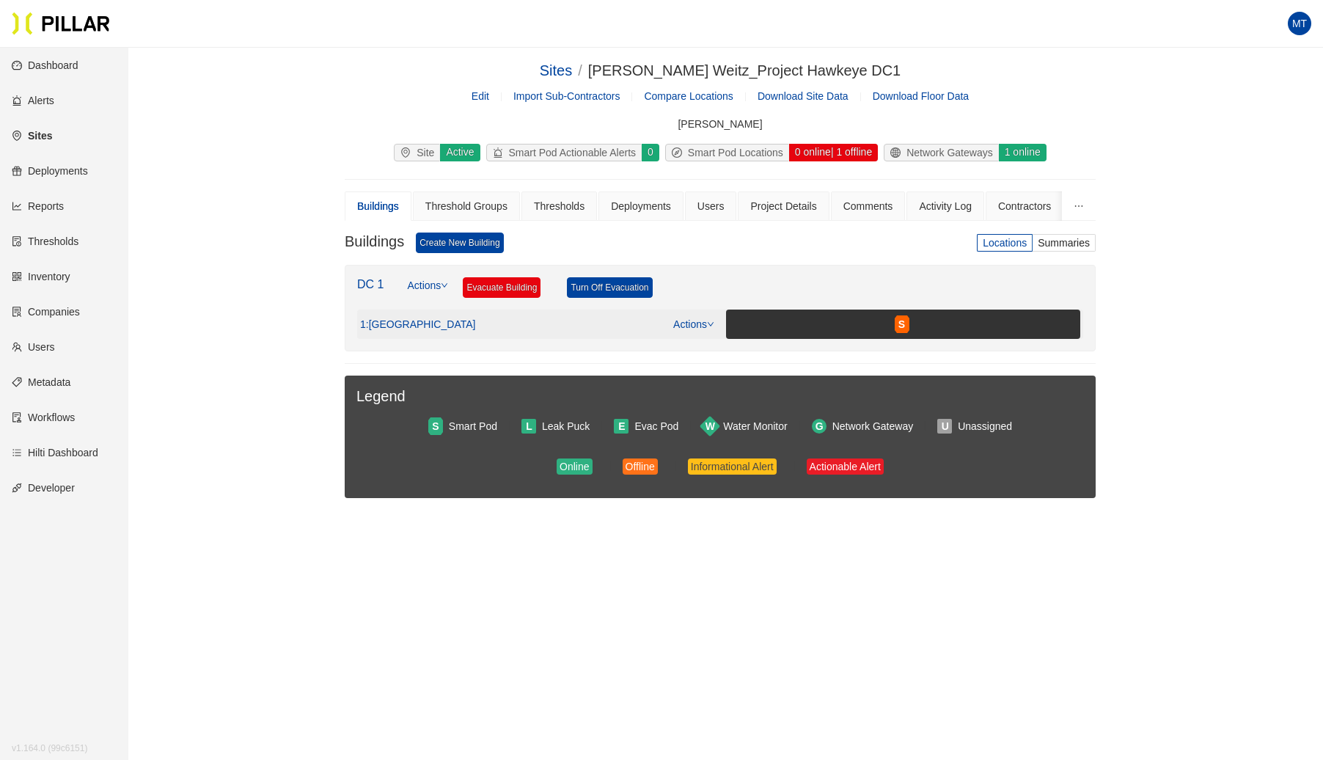
click at [710, 318] on link "Actions" at bounding box center [693, 324] width 41 height 12
click at [906, 325] on div "S" at bounding box center [902, 324] width 15 height 12
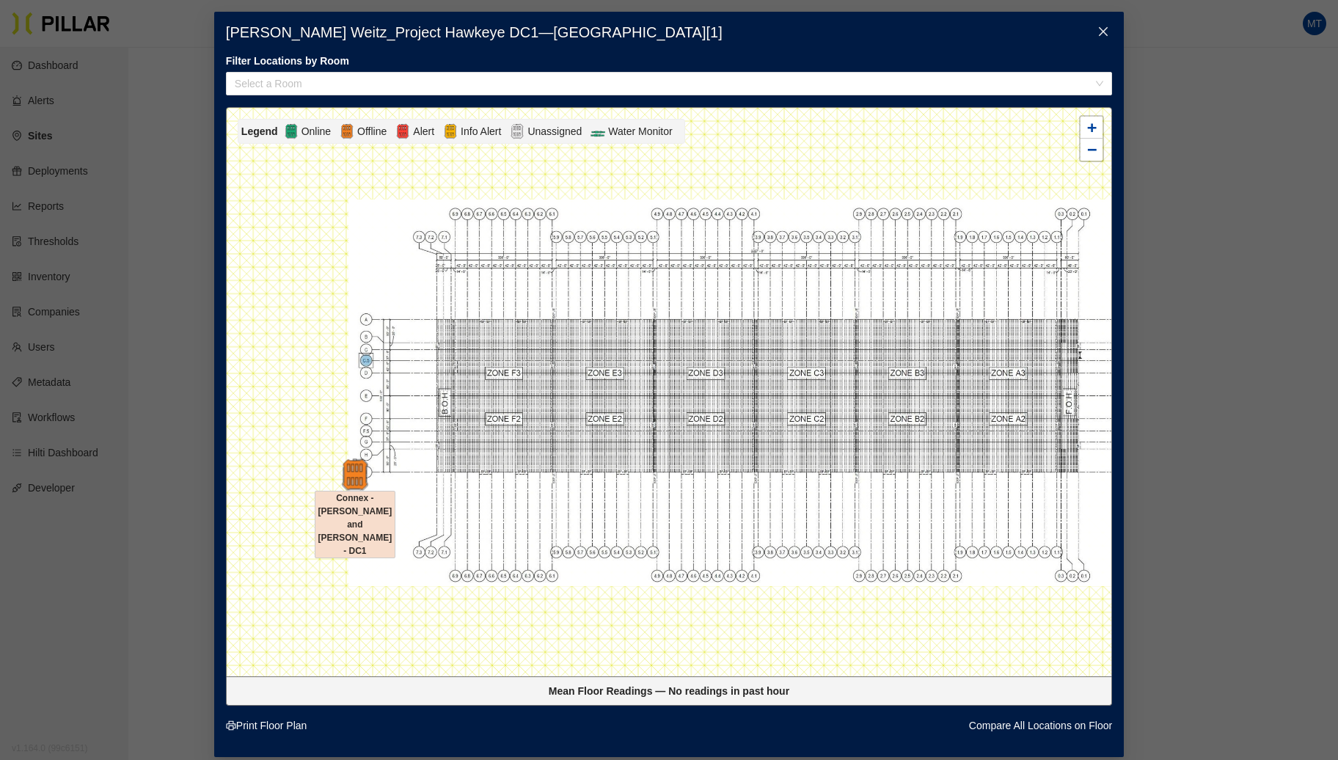
click at [362, 479] on img at bounding box center [355, 474] width 32 height 32
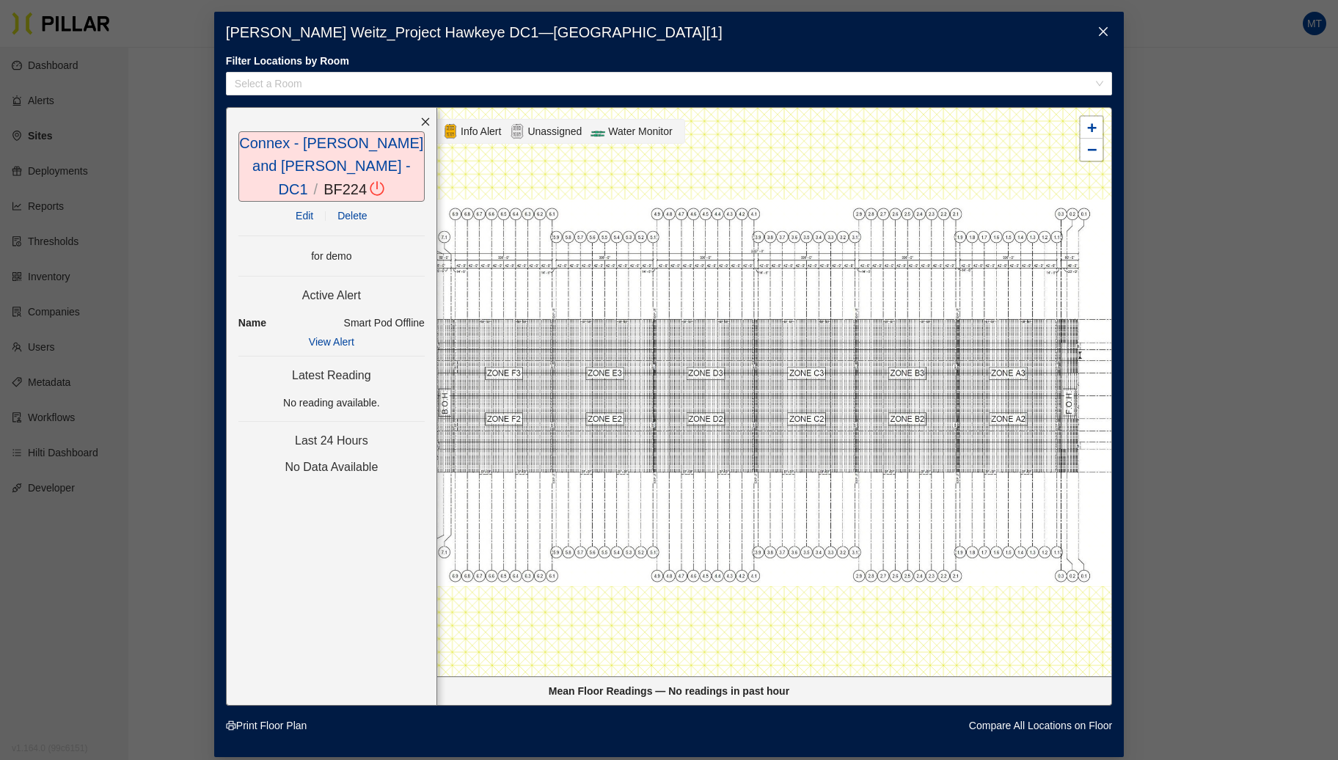
click at [1109, 26] on span "Close" at bounding box center [1103, 32] width 41 height 41
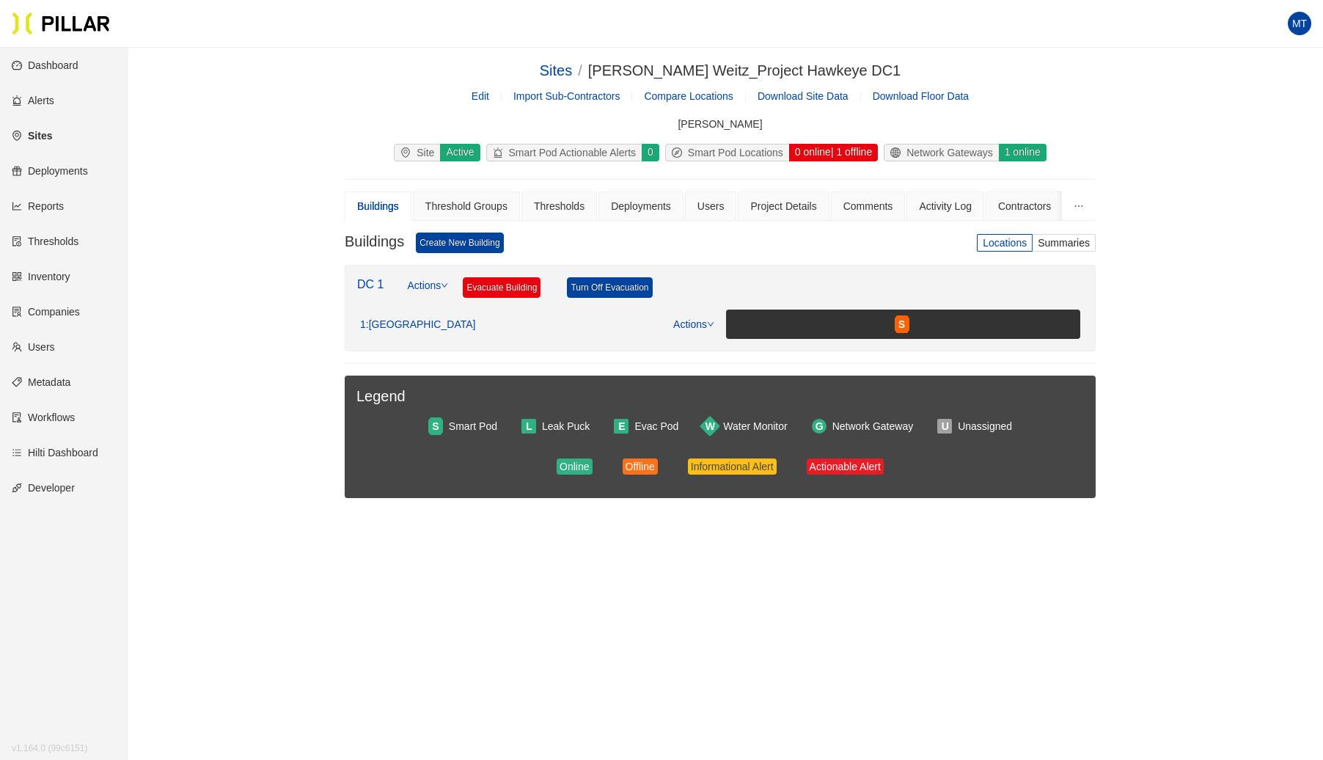
click at [489, 100] on link "Edit" at bounding box center [481, 96] width 18 height 12
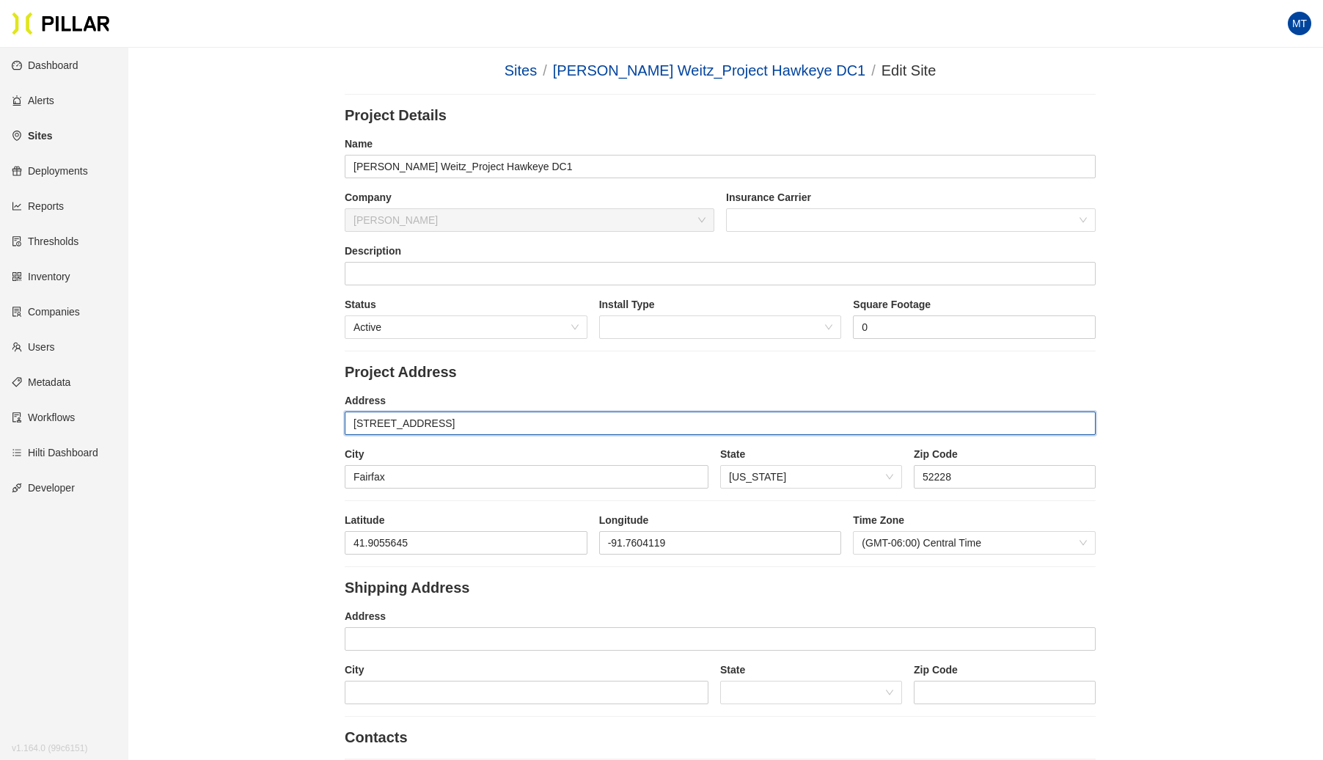
drag, startPoint x: 377, startPoint y: 424, endPoint x: 361, endPoint y: 435, distance: 19.5
type input "[STREET_ADDRESS]"
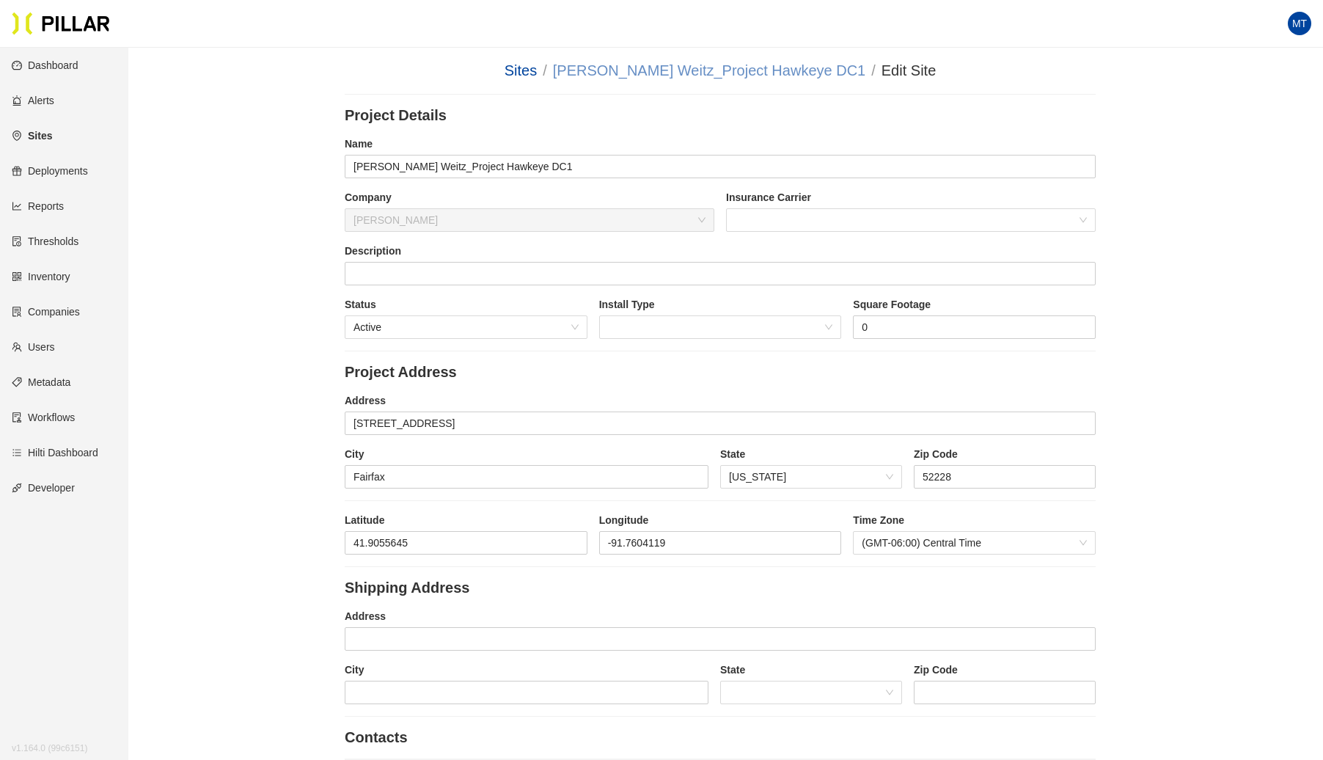
click at [653, 66] on link "[PERSON_NAME] Weitz_Project Hawkeye DC1" at bounding box center [709, 70] width 312 height 16
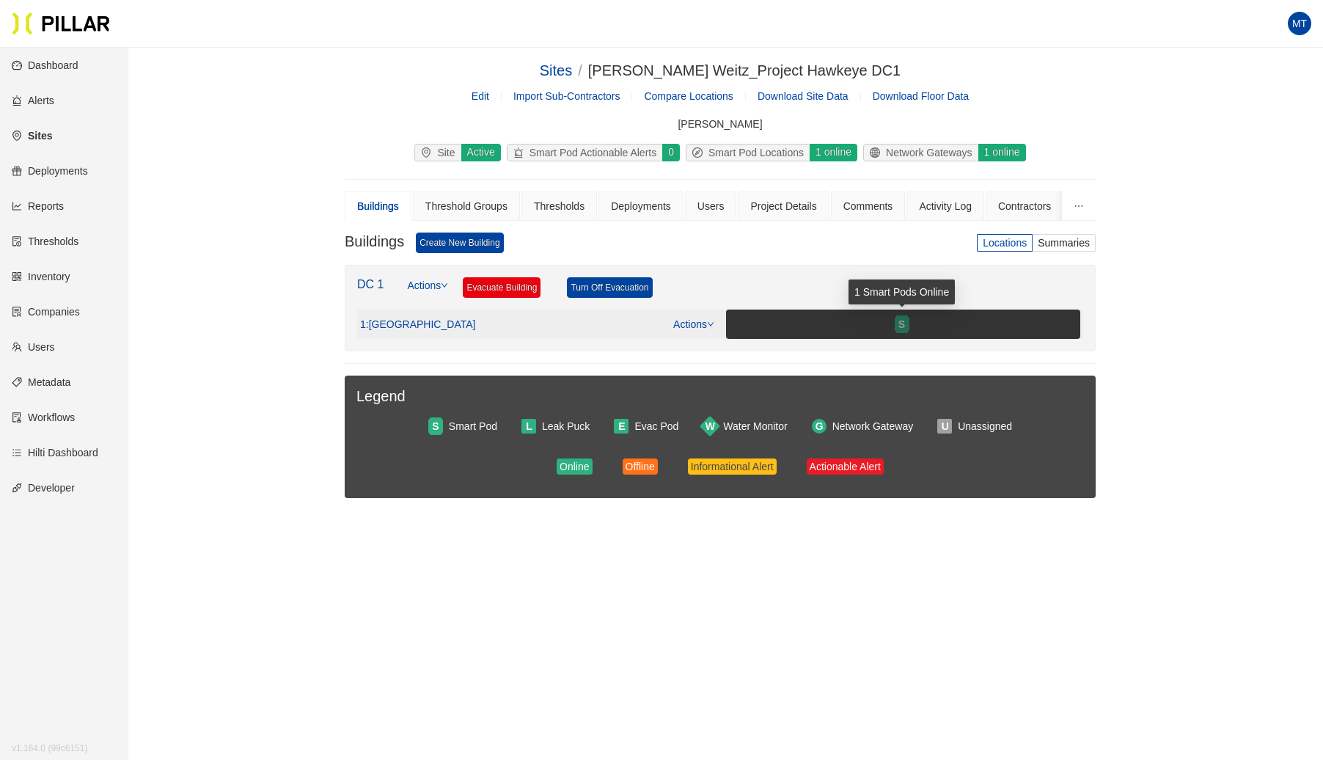
click at [904, 324] on span "S" at bounding box center [902, 324] width 7 height 16
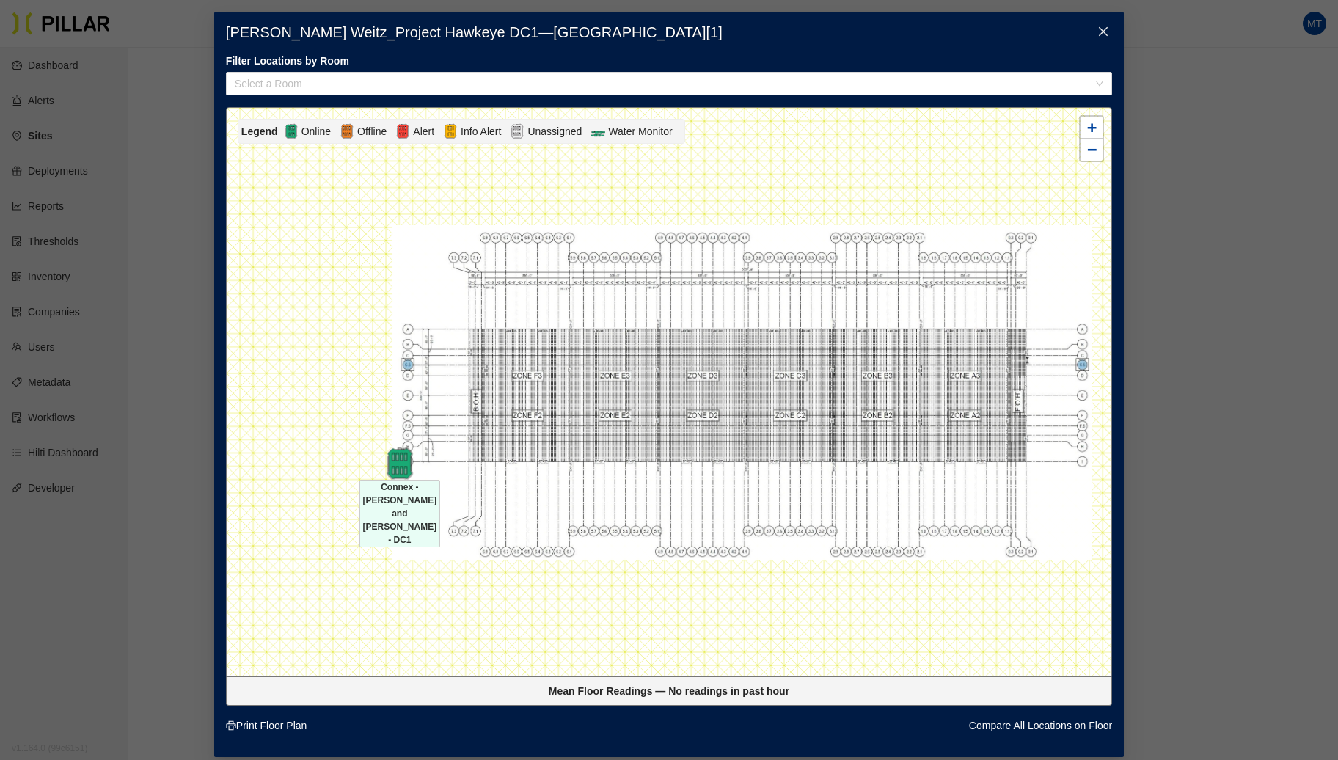
click at [395, 469] on img at bounding box center [400, 463] width 32 height 32
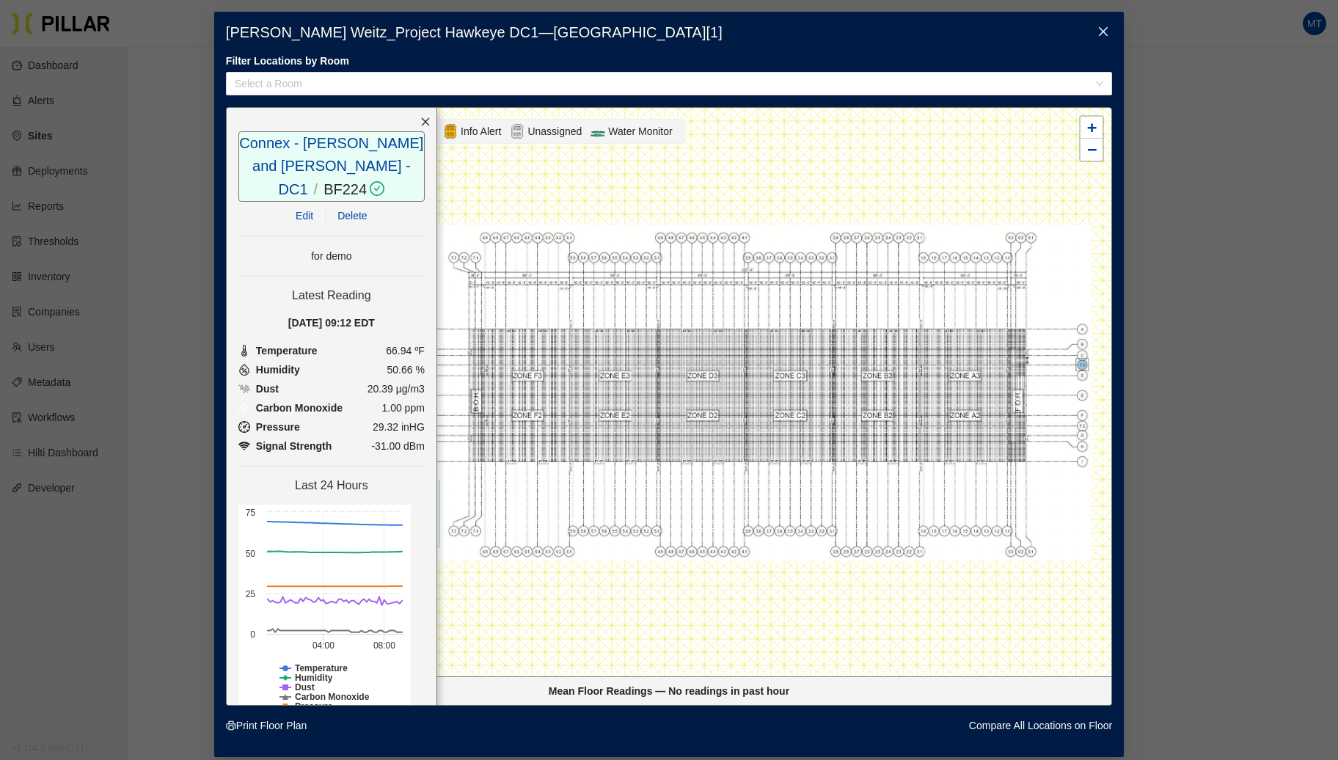
click at [1105, 30] on icon "close" at bounding box center [1103, 32] width 12 height 12
